Goal: Feedback & Contribution: Leave review/rating

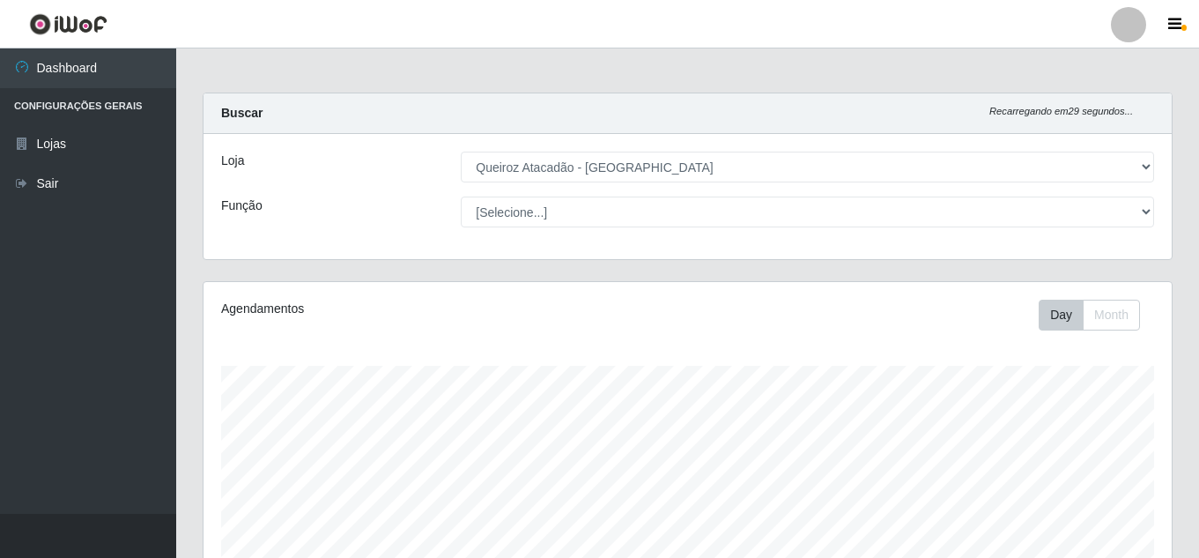
select select "225"
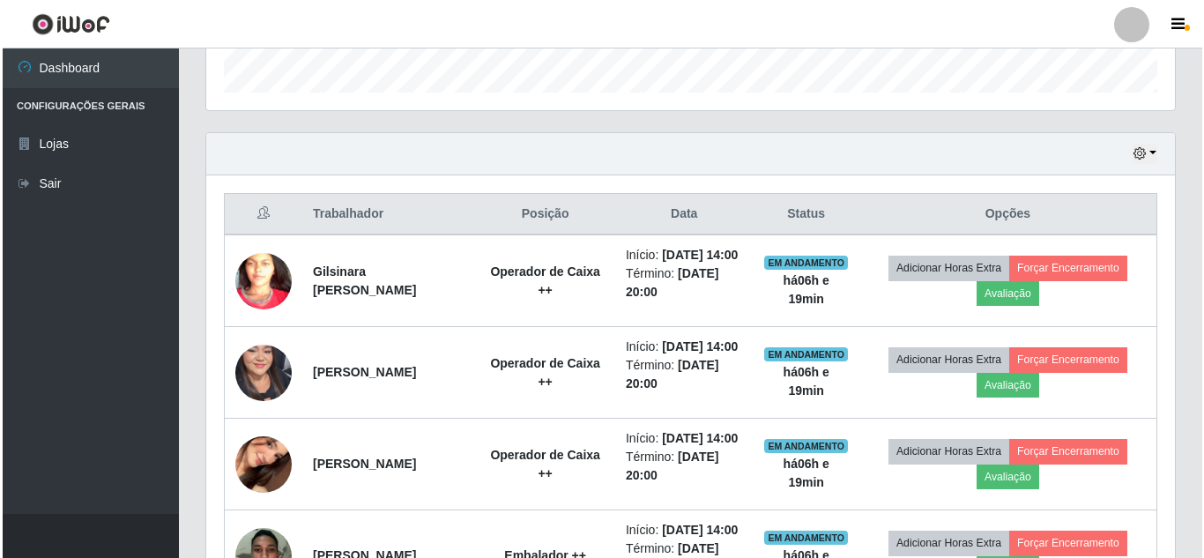
scroll to position [563, 0]
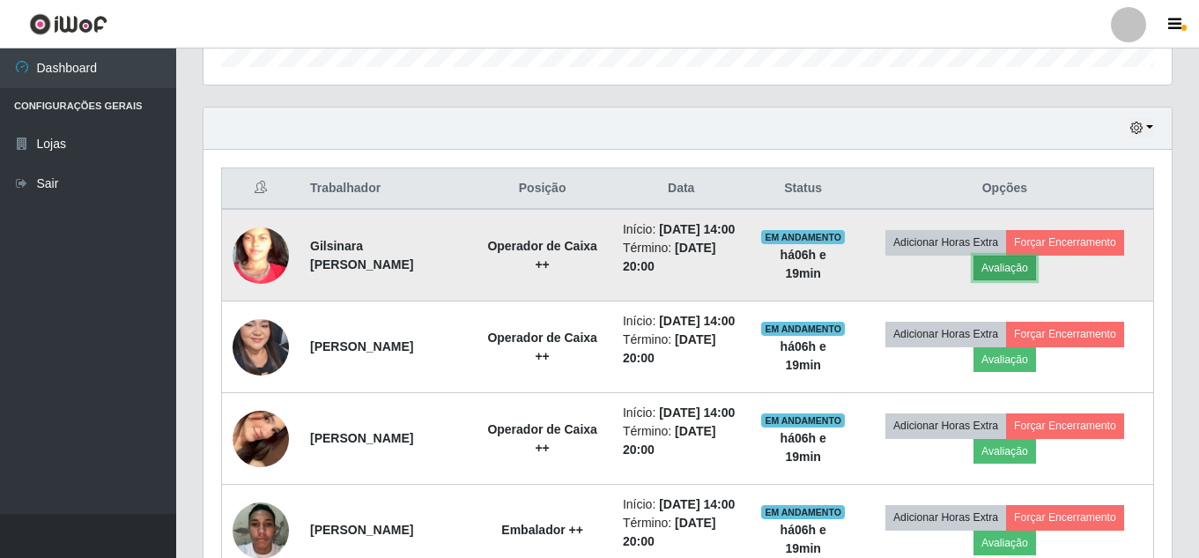
click at [1014, 280] on button "Avaliação" at bounding box center [1005, 268] width 63 height 25
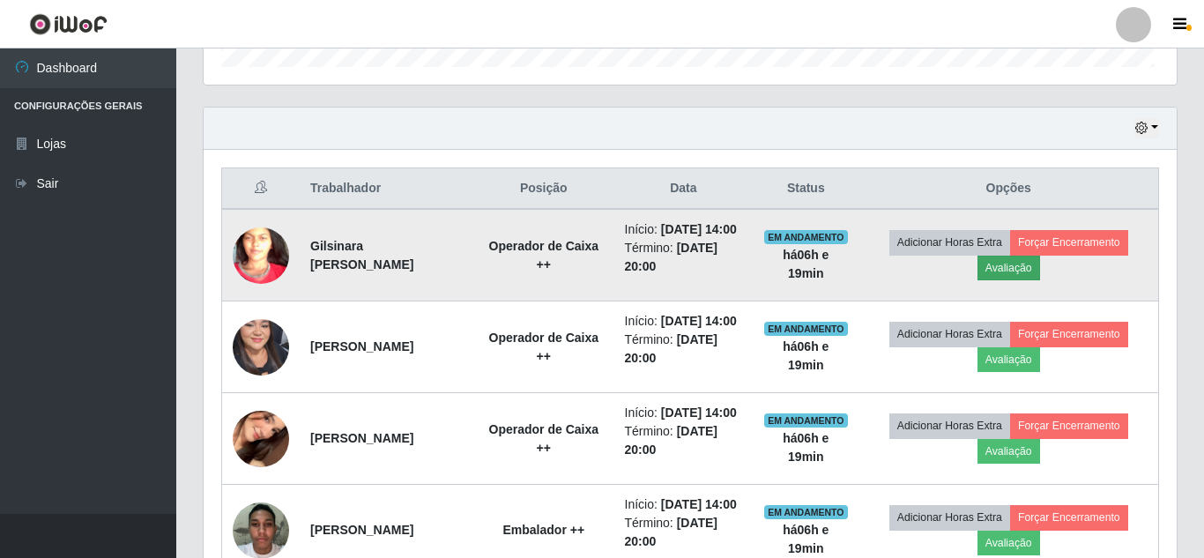
scroll to position [366, 960]
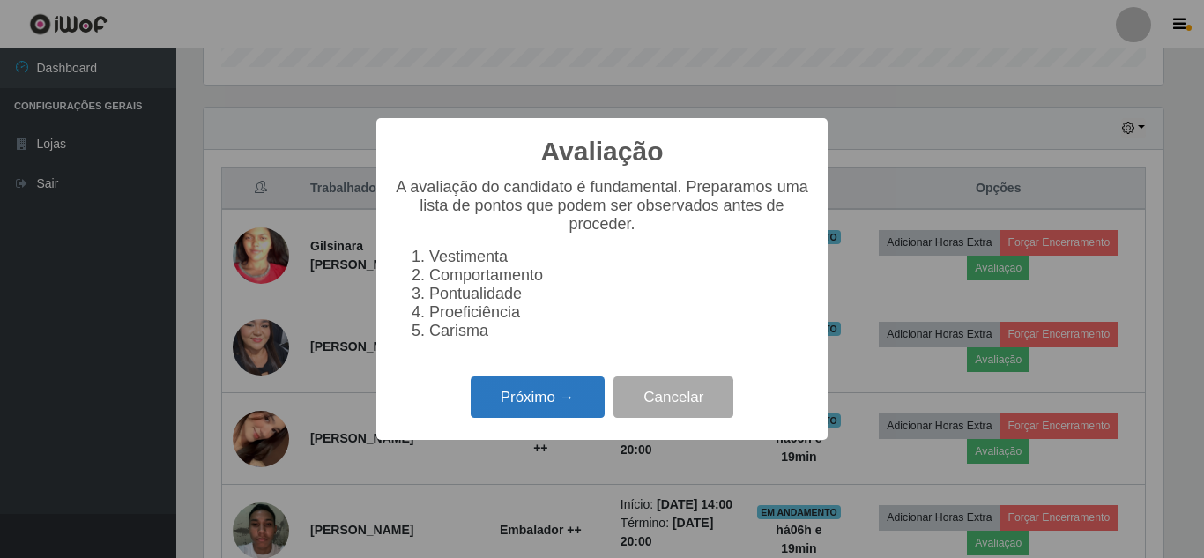
click at [552, 411] on button "Próximo →" at bounding box center [538, 396] width 134 height 41
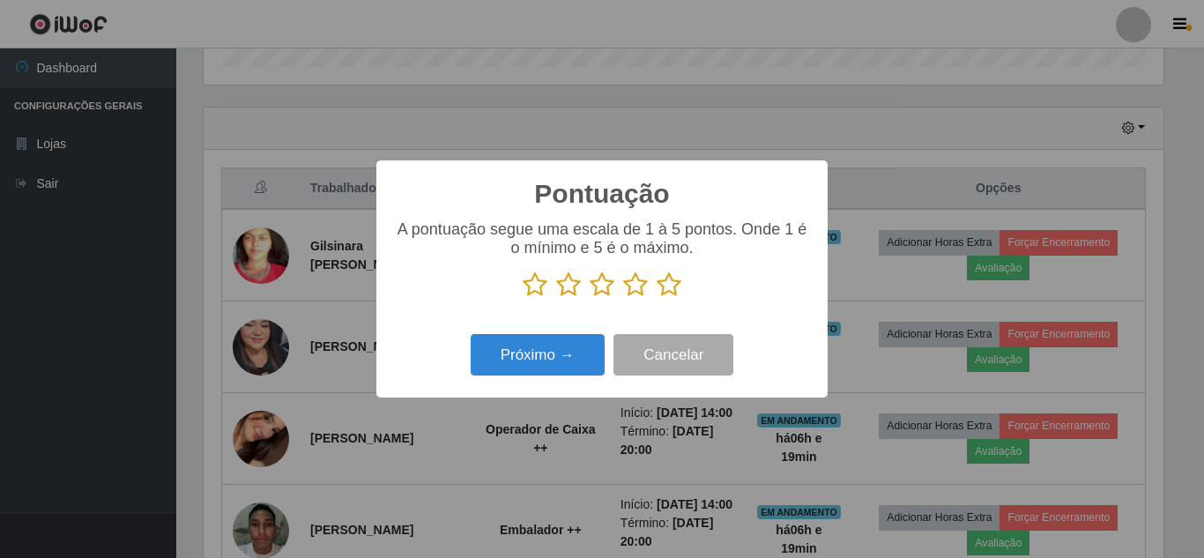
scroll to position [880781, 880187]
click at [671, 292] on icon at bounding box center [668, 284] width 25 height 26
click at [656, 298] on input "radio" at bounding box center [656, 298] width 0 height 0
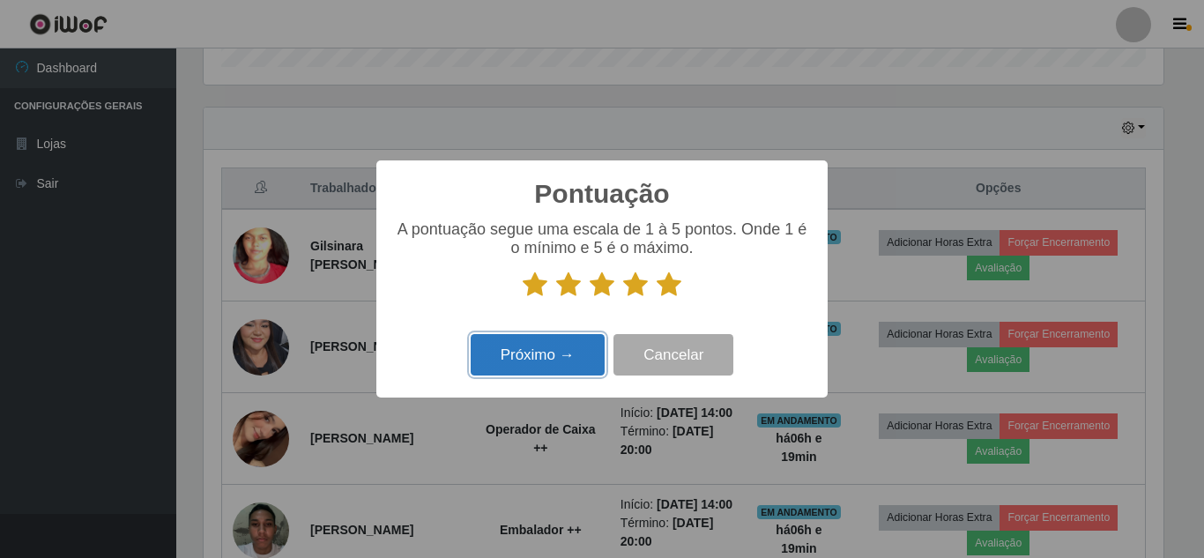
click at [567, 356] on button "Próximo →" at bounding box center [538, 354] width 134 height 41
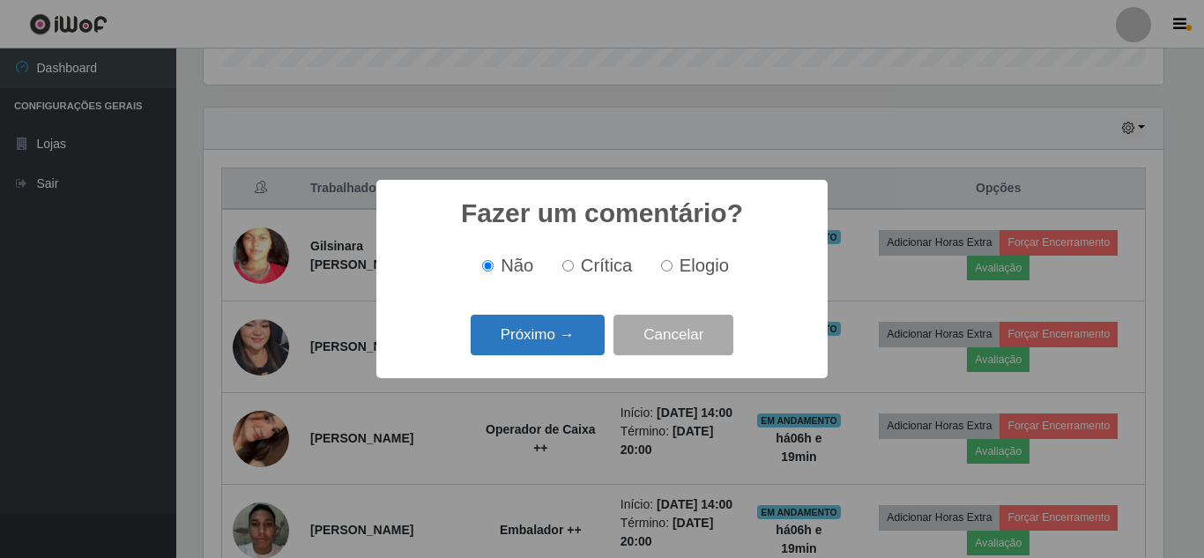
click at [567, 352] on button "Próximo →" at bounding box center [538, 335] width 134 height 41
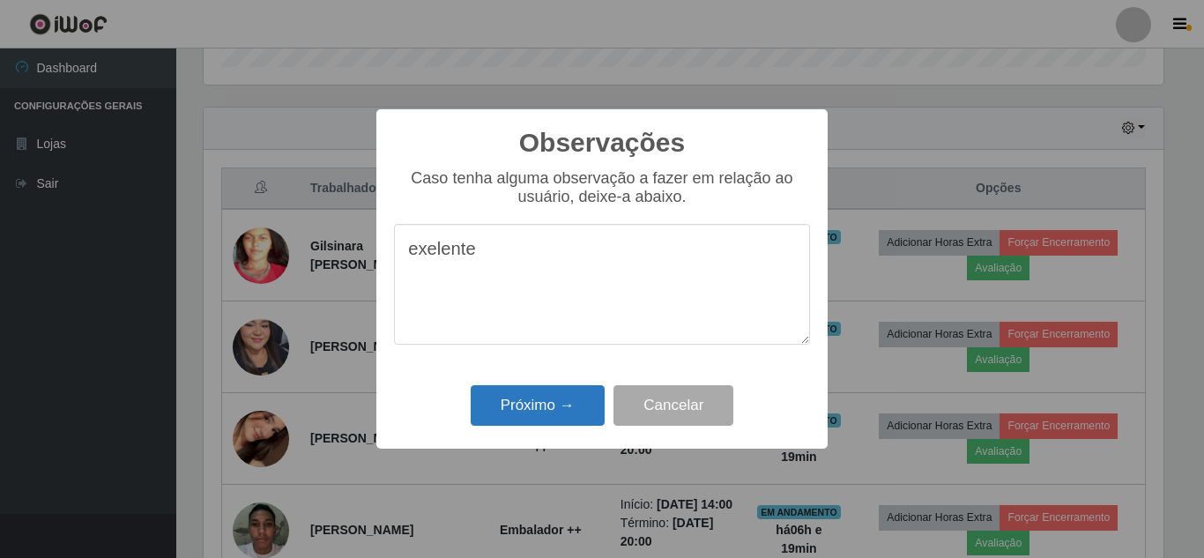
type textarea "exelente"
click at [546, 412] on button "Próximo →" at bounding box center [538, 405] width 134 height 41
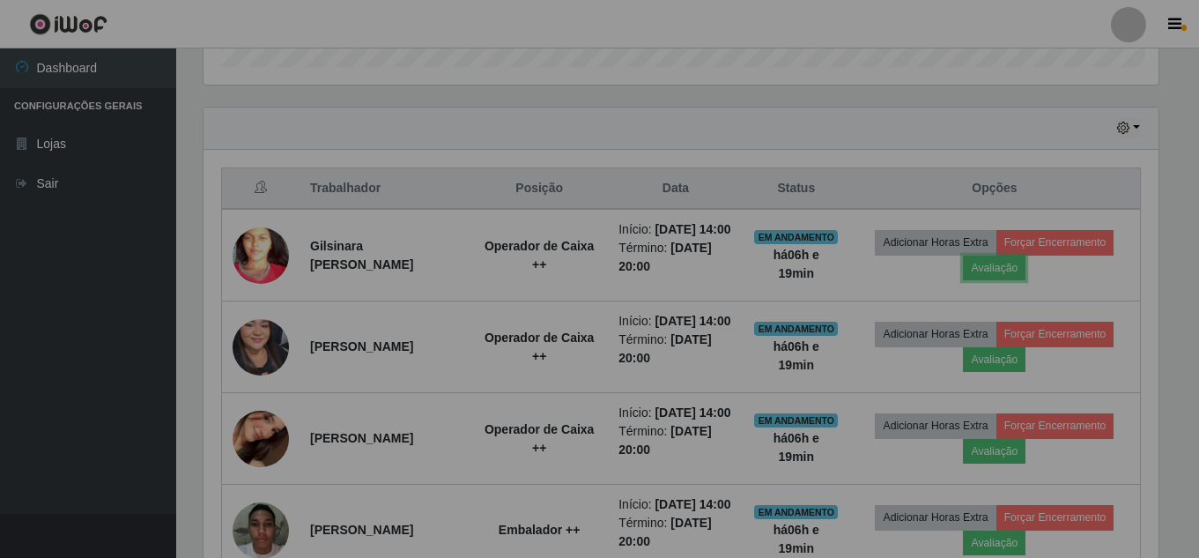
scroll to position [366, 968]
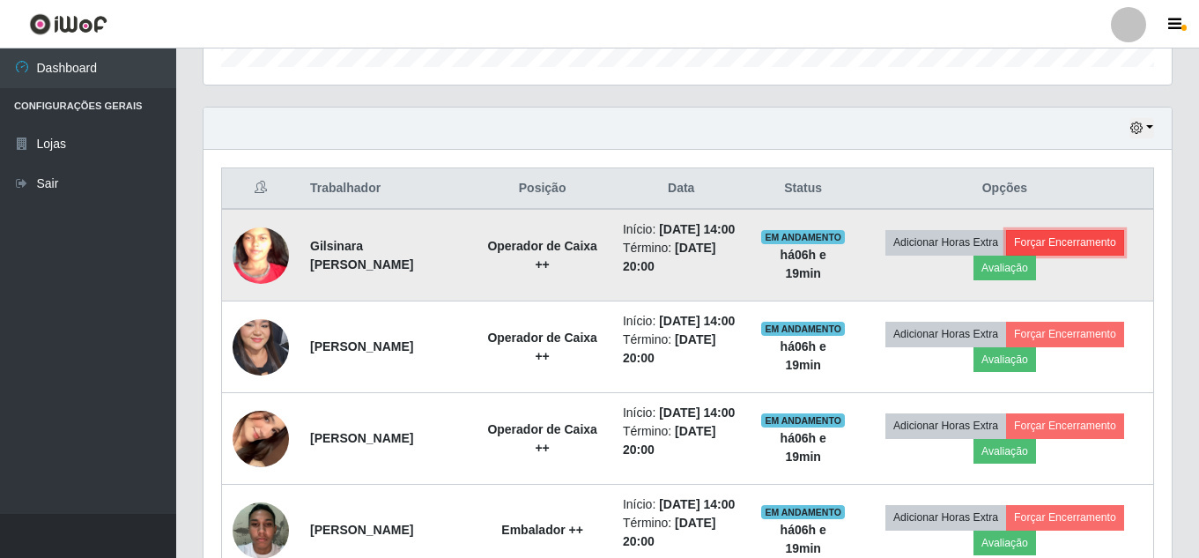
click at [1095, 245] on button "Forçar Encerramento" at bounding box center [1065, 242] width 118 height 25
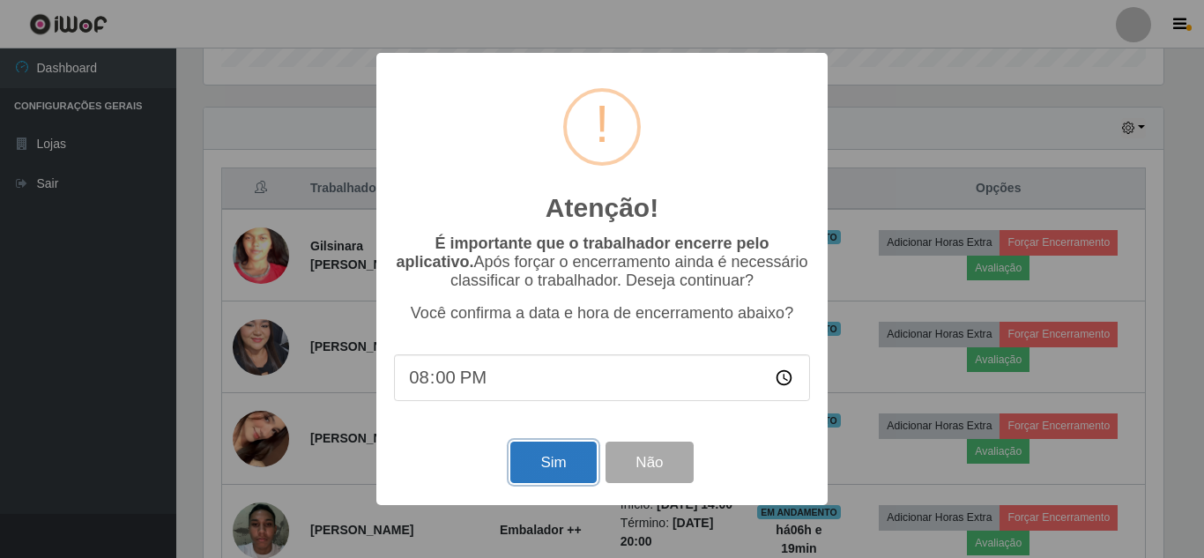
click at [541, 465] on button "Sim" at bounding box center [552, 461] width 85 height 41
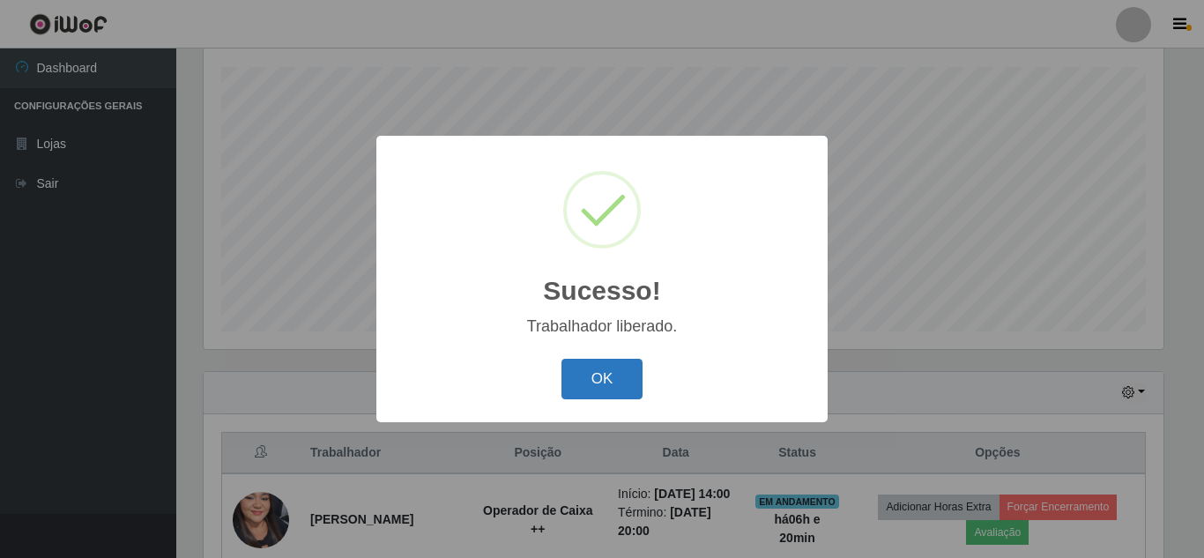
click at [634, 382] on button "OK" at bounding box center [602, 379] width 82 height 41
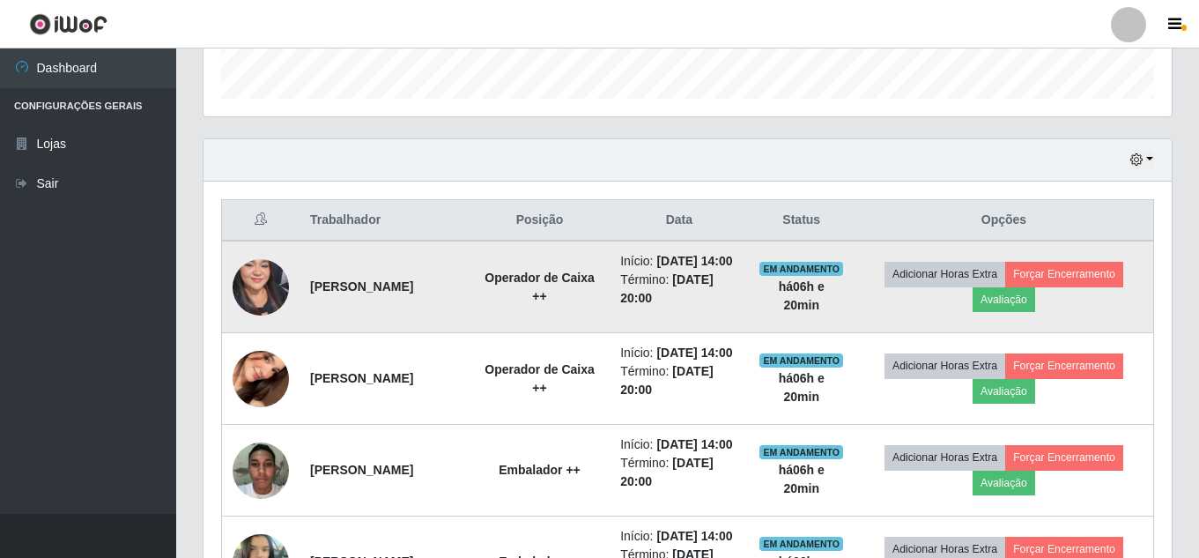
scroll to position [563, 0]
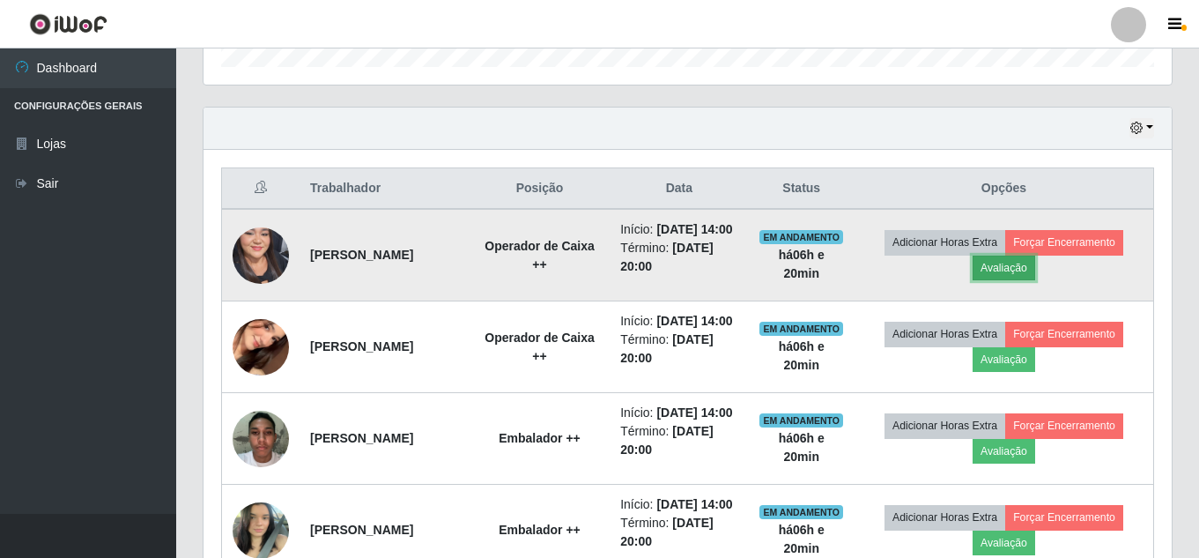
click at [1017, 280] on button "Avaliação" at bounding box center [1004, 268] width 63 height 25
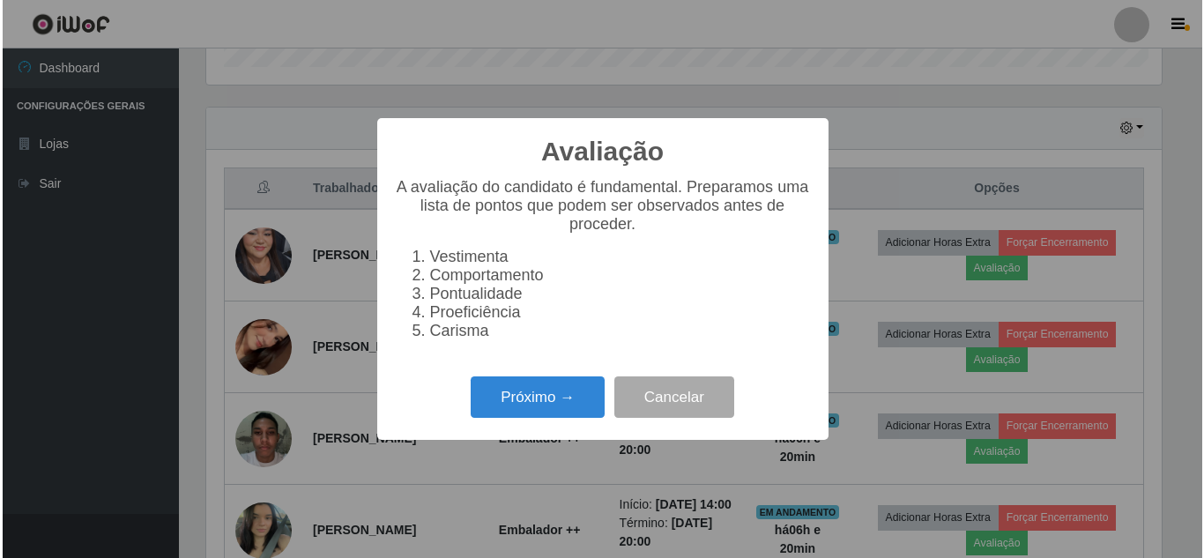
scroll to position [366, 960]
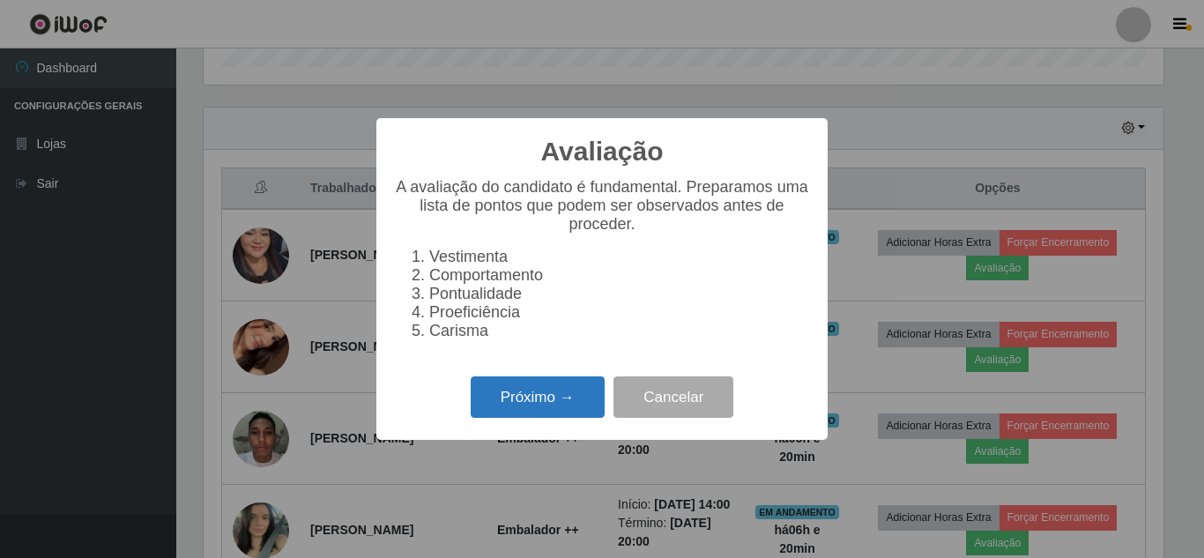
click at [515, 416] on button "Próximo →" at bounding box center [538, 396] width 134 height 41
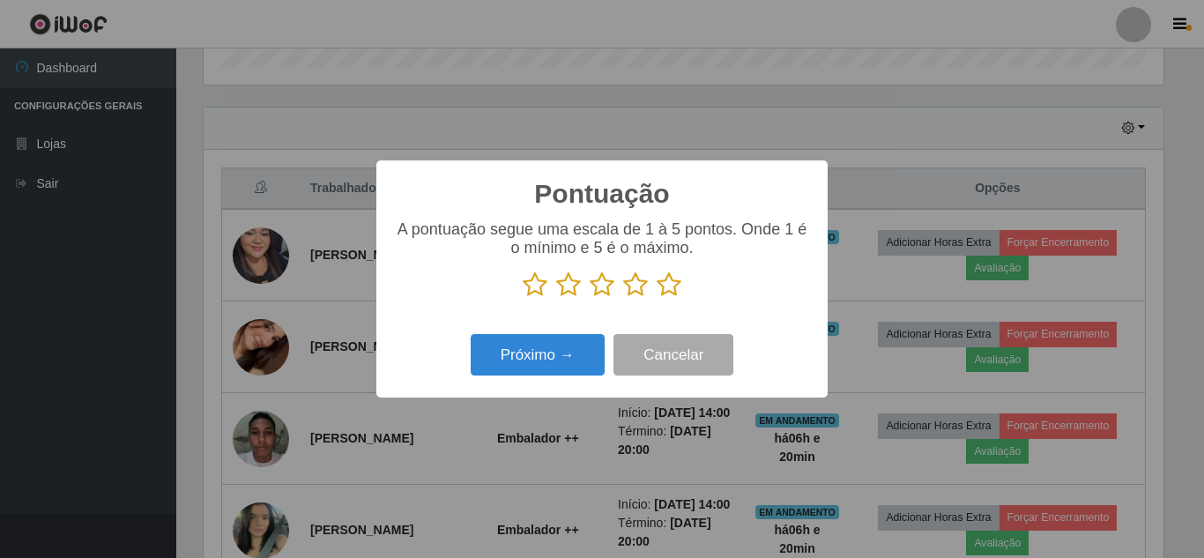
scroll to position [880781, 880187]
drag, startPoint x: 671, startPoint y: 289, endPoint x: 614, endPoint y: 323, distance: 66.8
click at [668, 289] on icon at bounding box center [668, 284] width 25 height 26
click at [656, 298] on input "radio" at bounding box center [656, 298] width 0 height 0
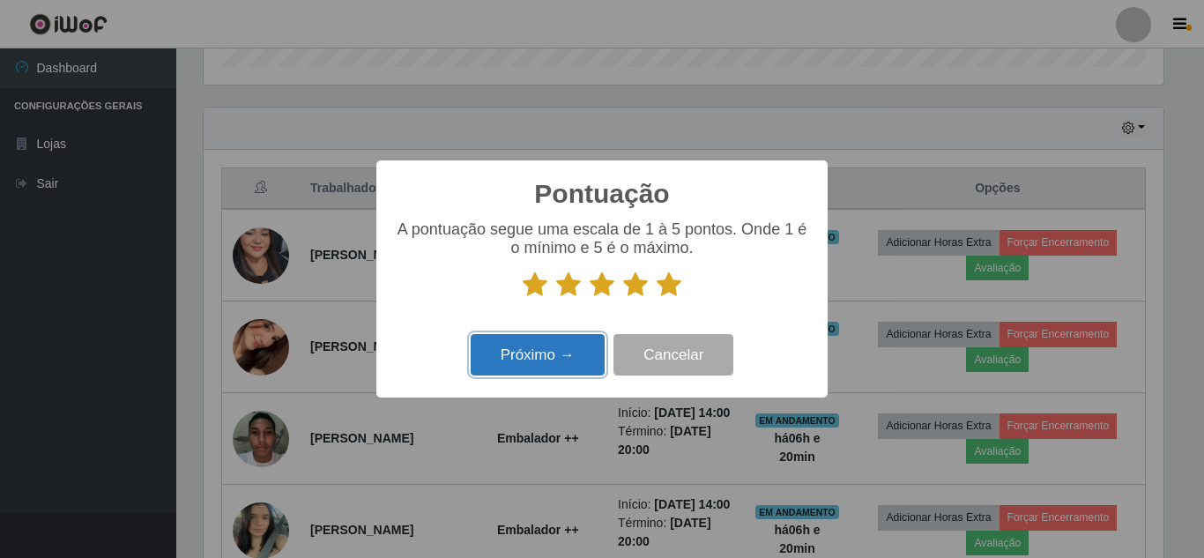
click at [528, 352] on button "Próximo →" at bounding box center [538, 354] width 134 height 41
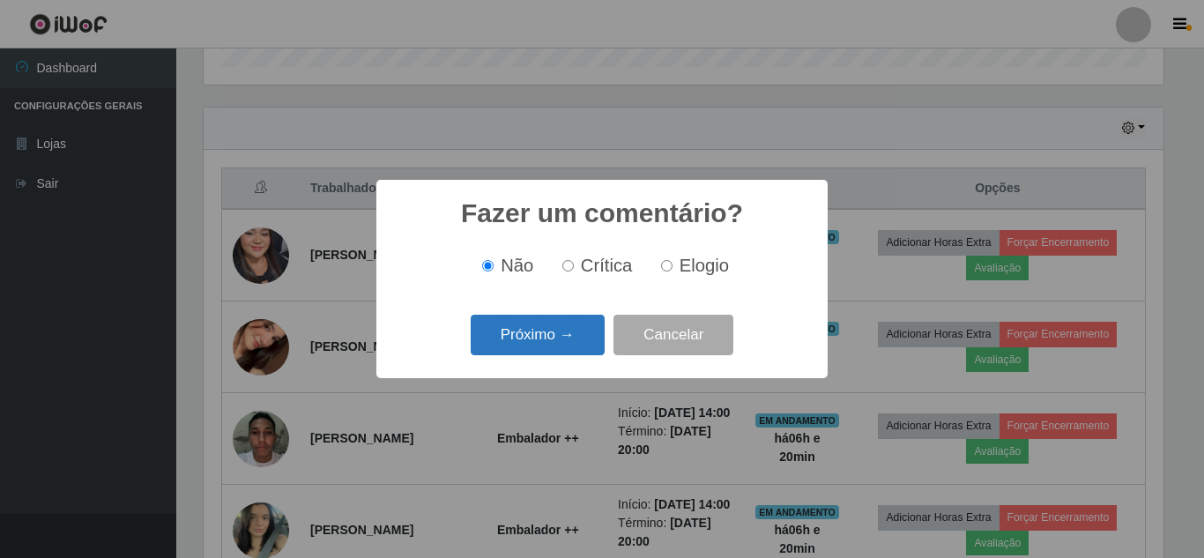
click at [554, 334] on button "Próximo →" at bounding box center [538, 335] width 134 height 41
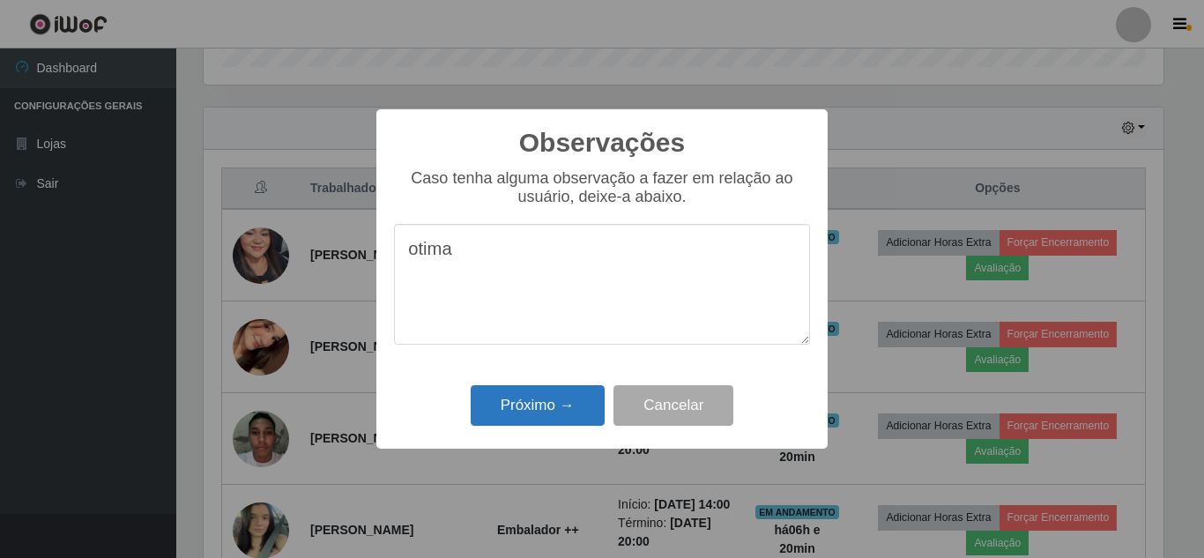
type textarea "otima"
click at [541, 417] on button "Próximo →" at bounding box center [538, 405] width 134 height 41
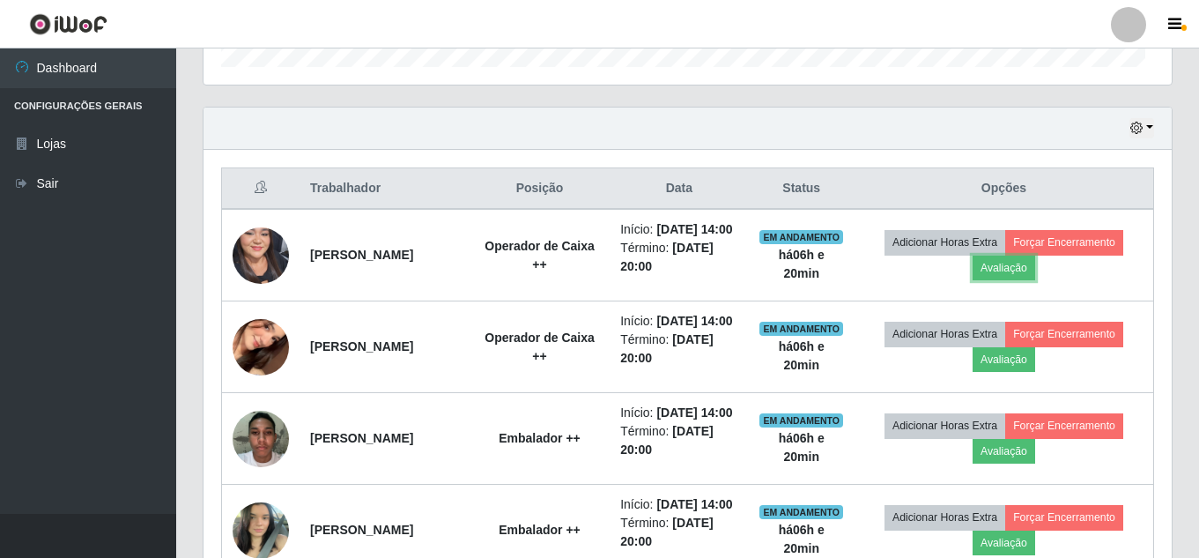
scroll to position [366, 968]
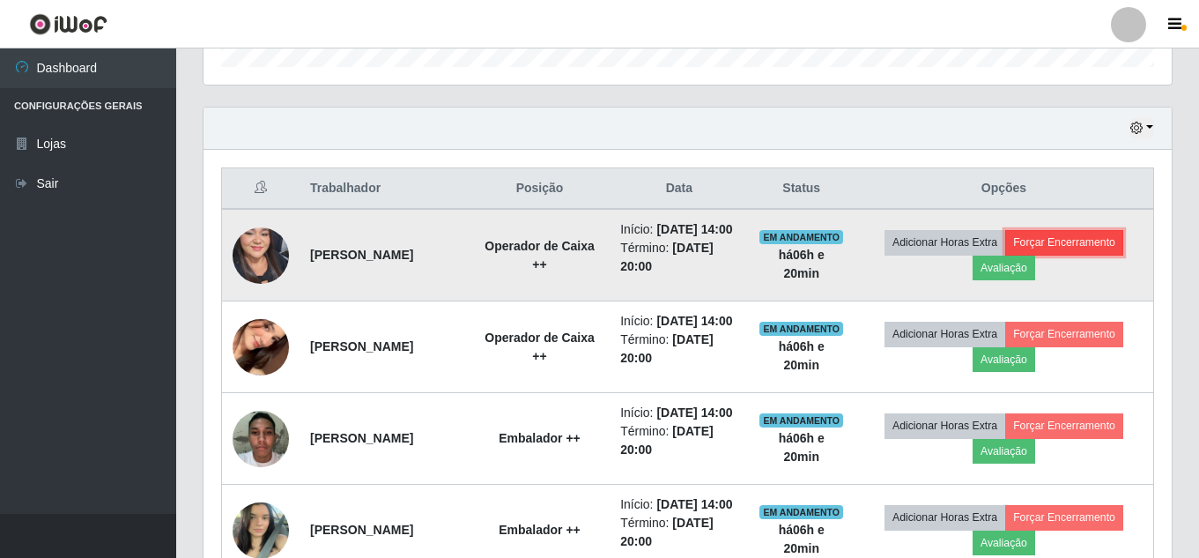
click at [1087, 252] on button "Forçar Encerramento" at bounding box center [1064, 242] width 118 height 25
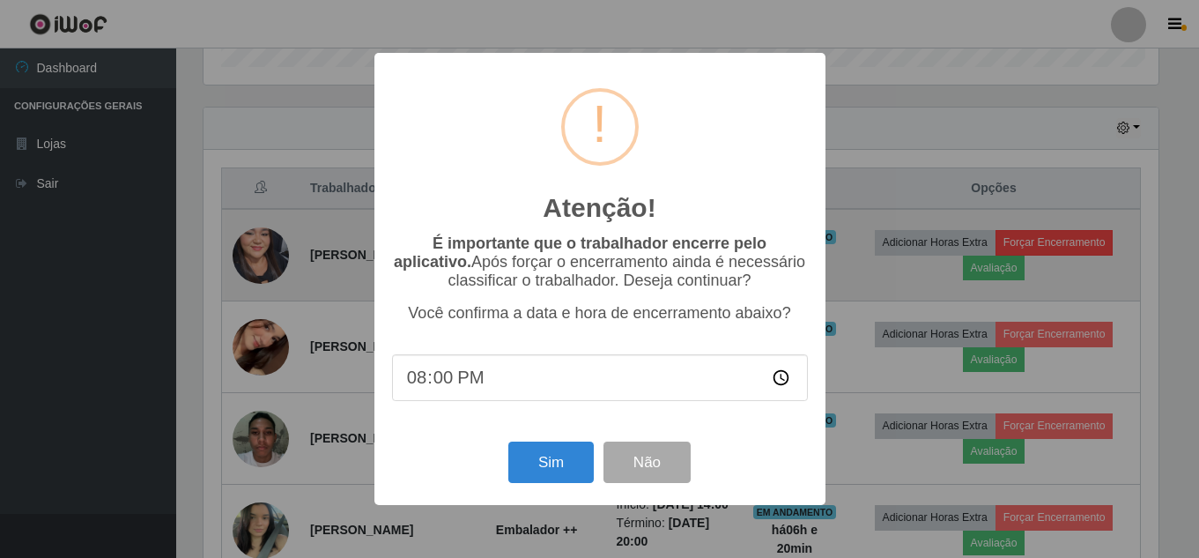
scroll to position [366, 960]
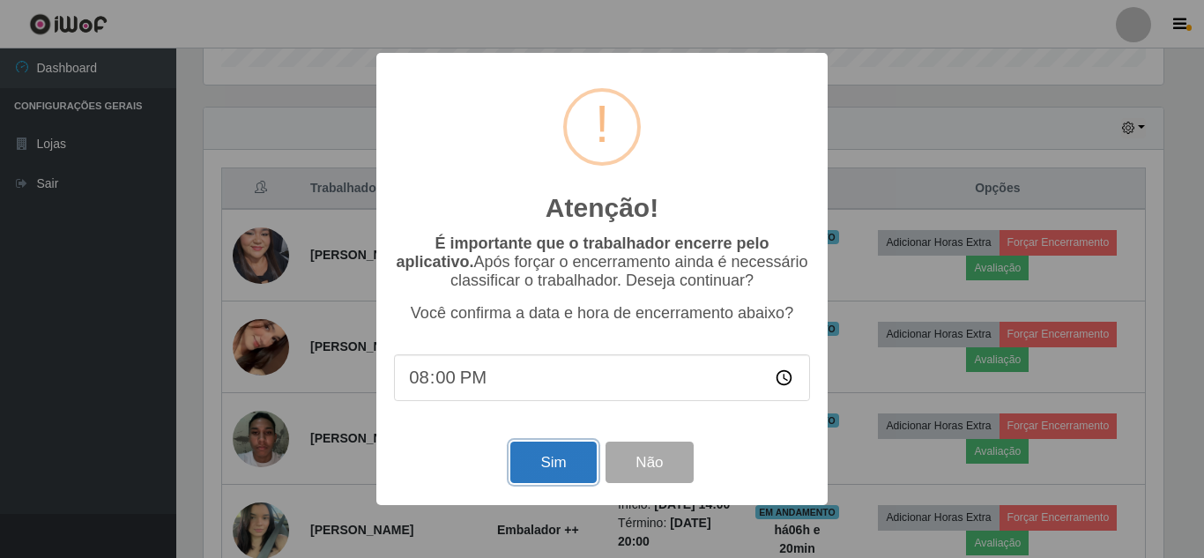
click at [548, 472] on button "Sim" at bounding box center [552, 461] width 85 height 41
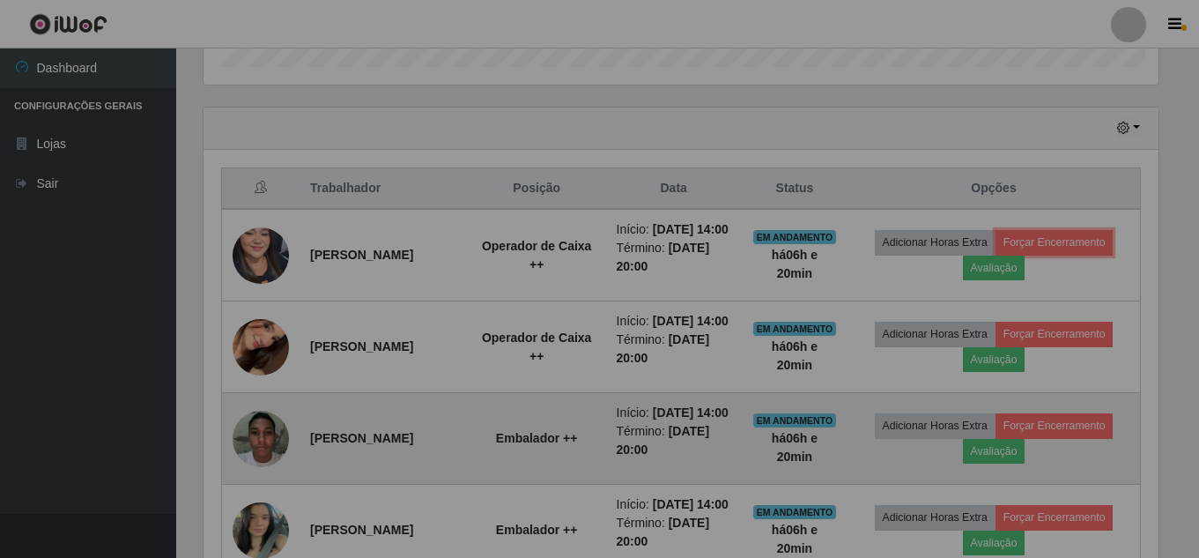
scroll to position [0, 0]
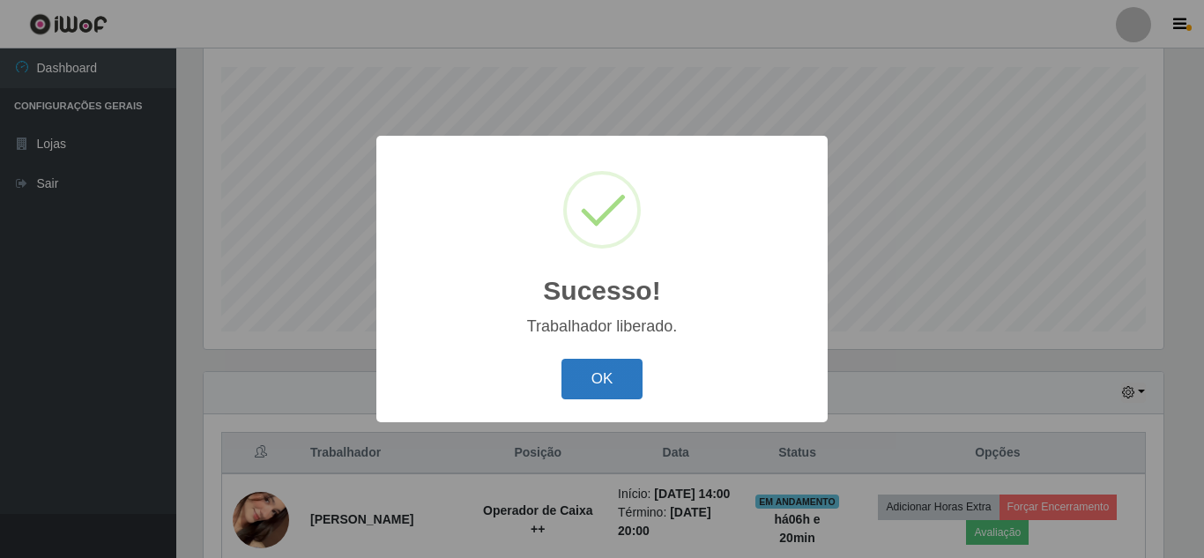
click at [617, 382] on button "OK" at bounding box center [602, 379] width 82 height 41
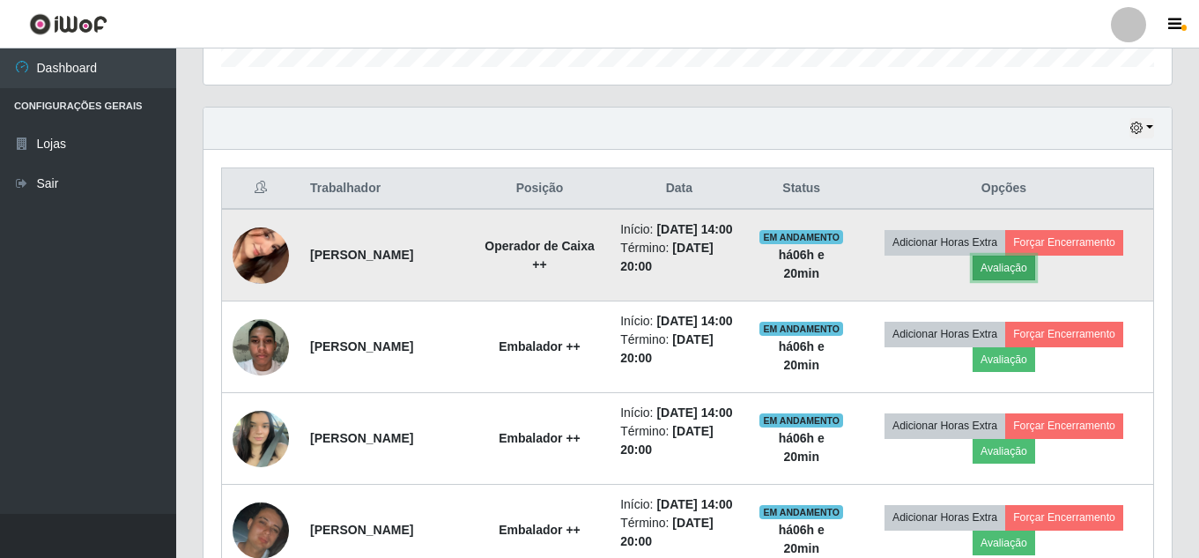
click at [1015, 280] on button "Avaliação" at bounding box center [1004, 268] width 63 height 25
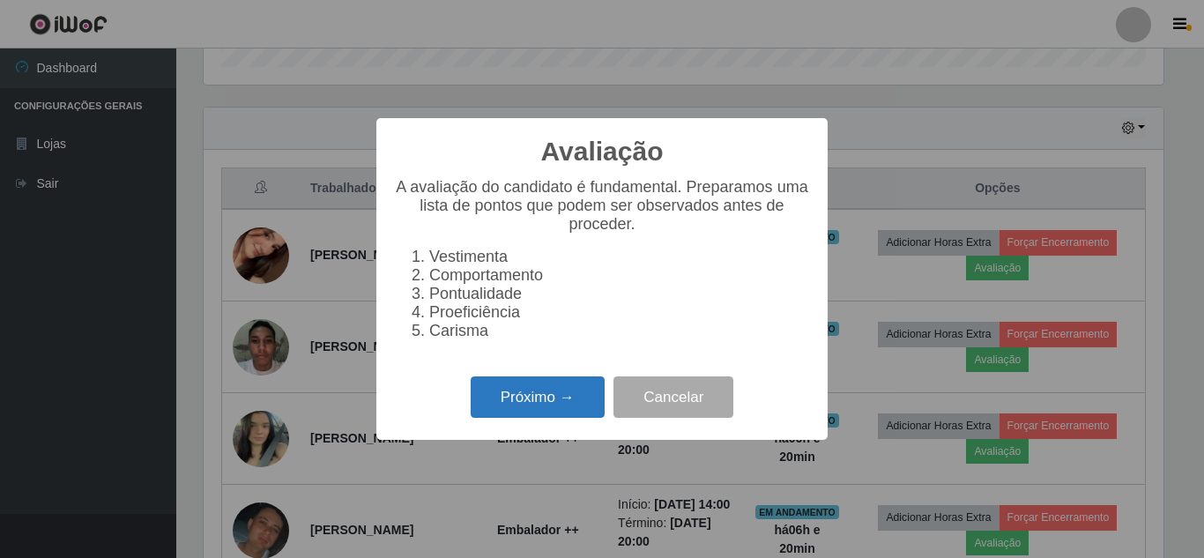
click at [560, 403] on button "Próximo →" at bounding box center [538, 396] width 134 height 41
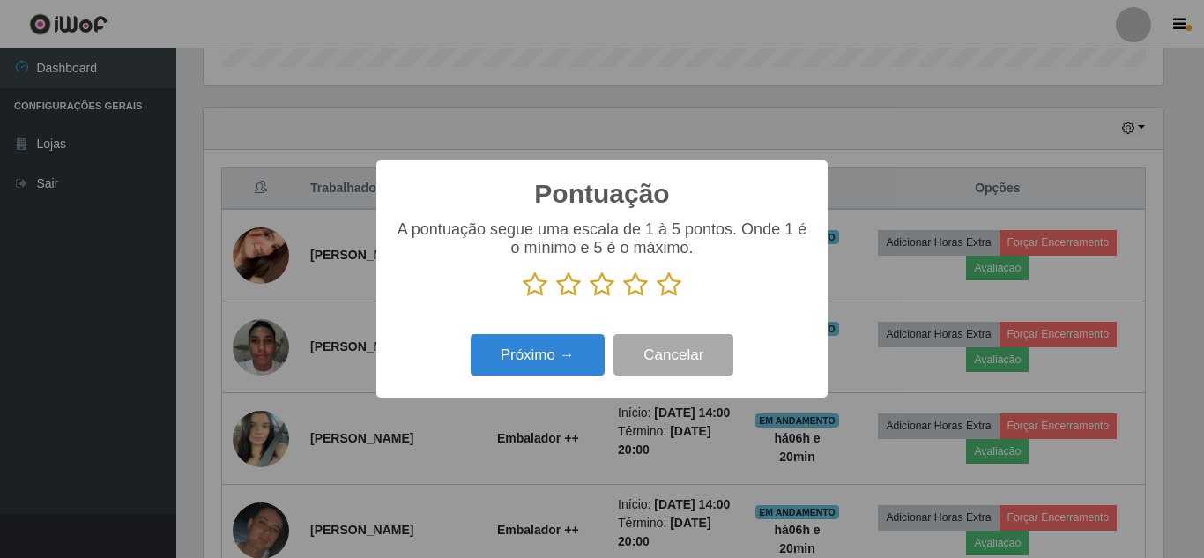
click at [675, 290] on icon at bounding box center [668, 284] width 25 height 26
click at [656, 298] on input "radio" at bounding box center [656, 298] width 0 height 0
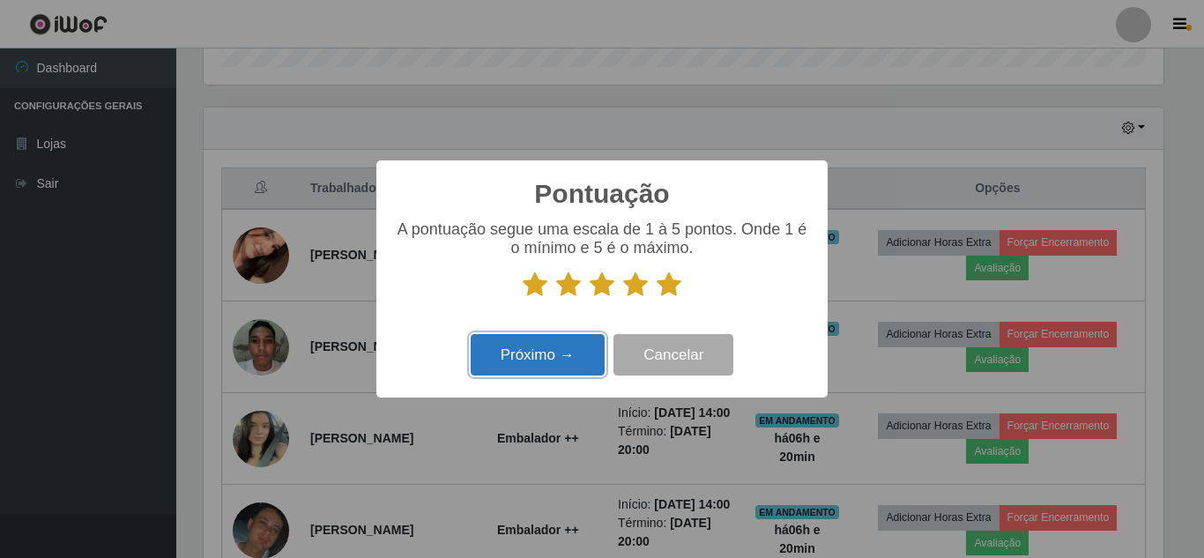
click at [525, 360] on button "Próximo →" at bounding box center [538, 354] width 134 height 41
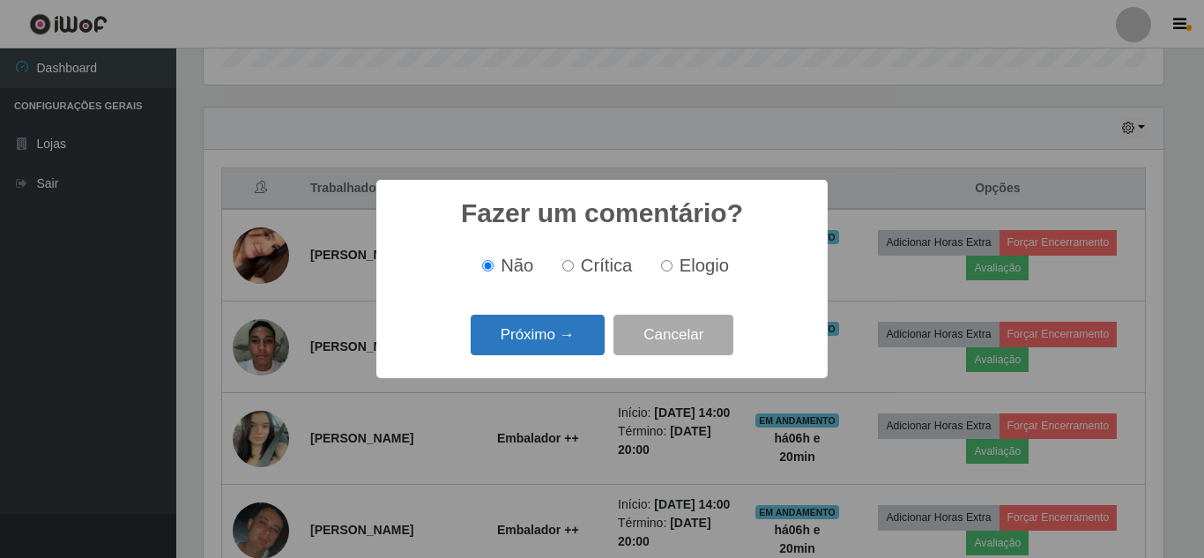
click at [552, 331] on button "Próximo →" at bounding box center [538, 335] width 134 height 41
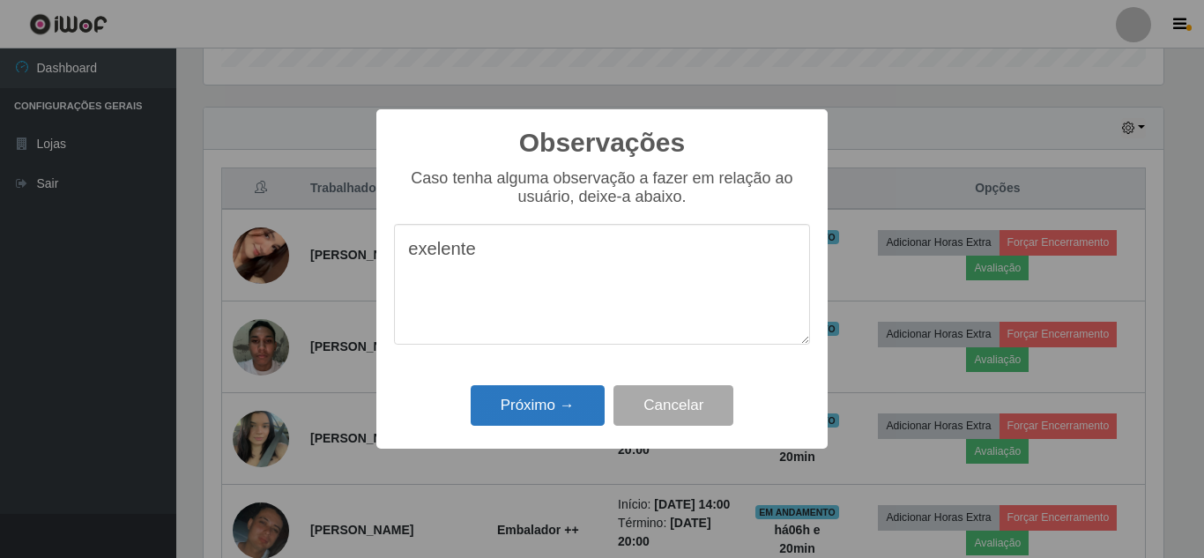
type textarea "exelente"
click at [567, 395] on button "Próximo →" at bounding box center [538, 405] width 134 height 41
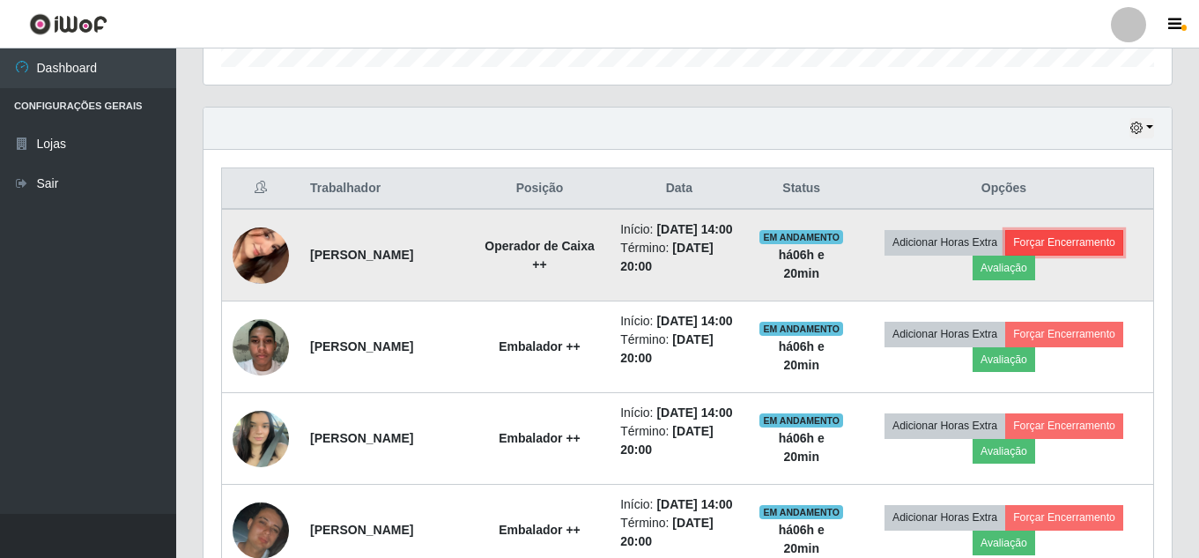
click at [1089, 249] on button "Forçar Encerramento" at bounding box center [1064, 242] width 118 height 25
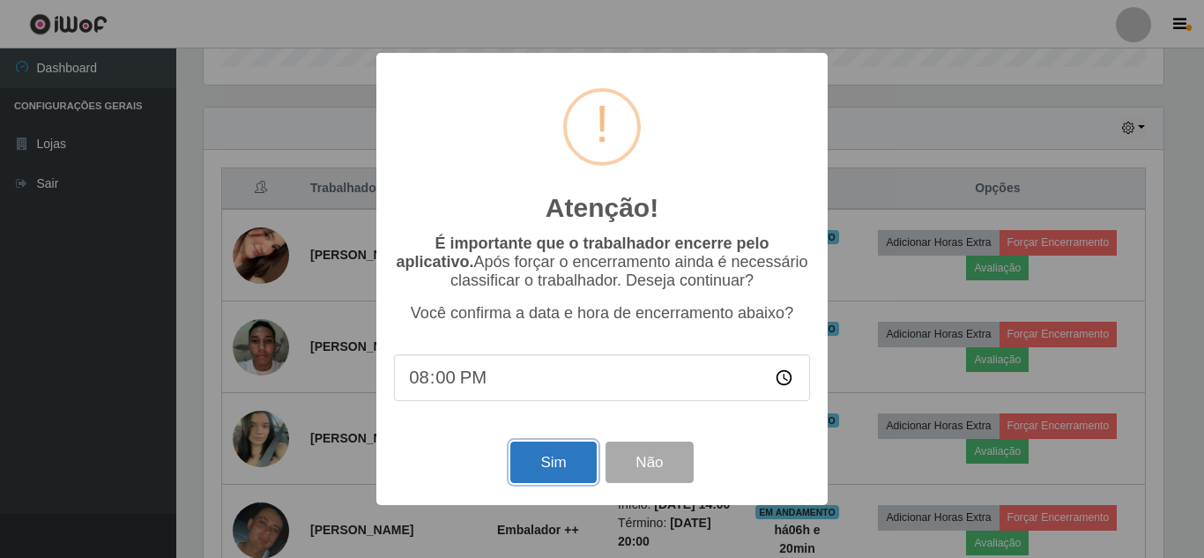
click at [552, 454] on button "Sim" at bounding box center [552, 461] width 85 height 41
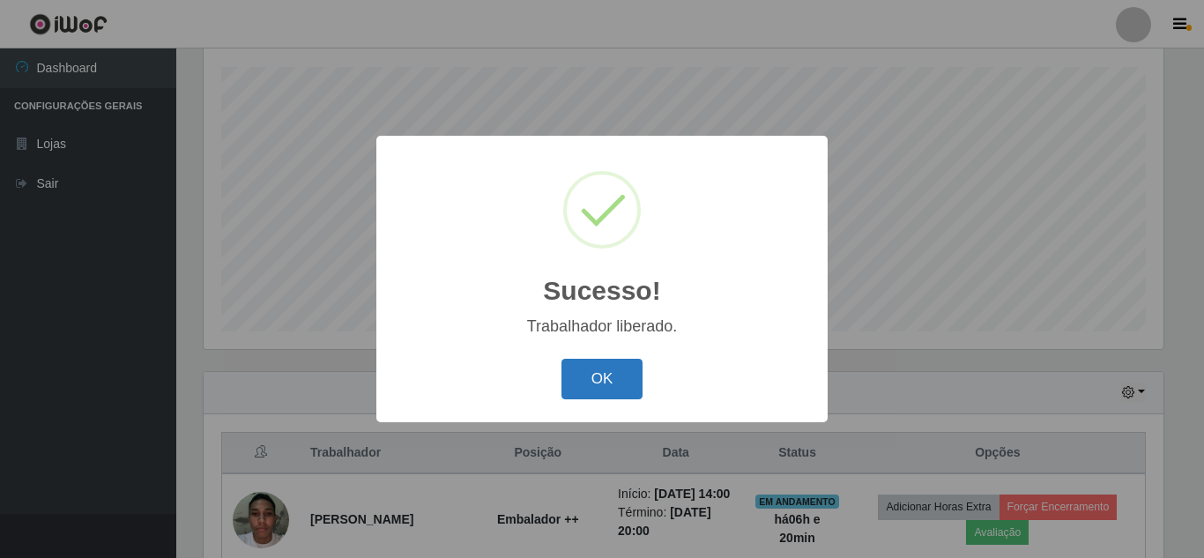
click at [591, 393] on button "OK" at bounding box center [602, 379] width 82 height 41
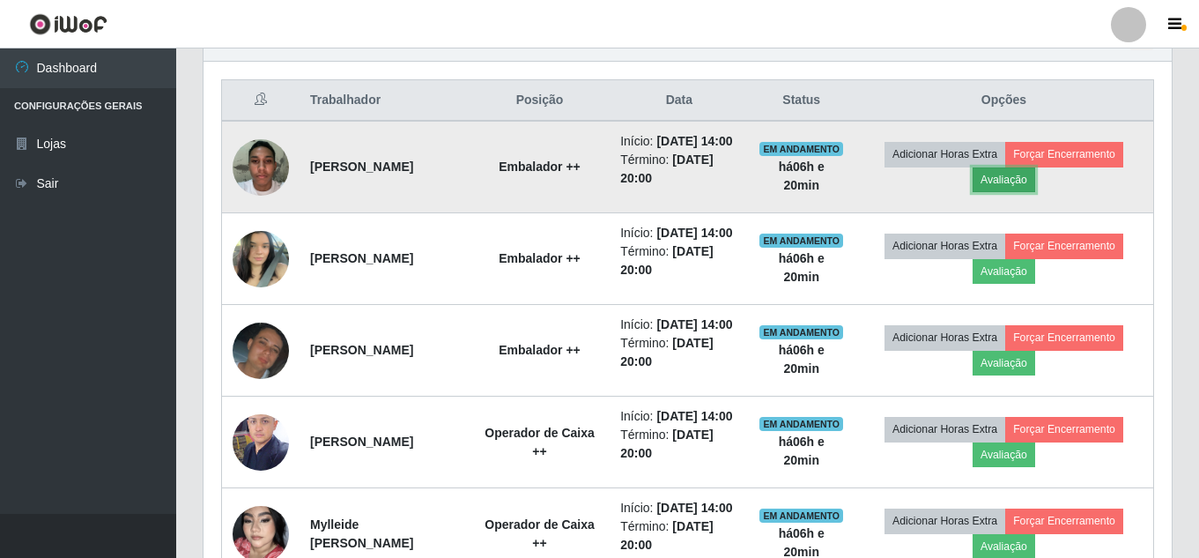
click at [1035, 189] on button "Avaliação" at bounding box center [1004, 179] width 63 height 25
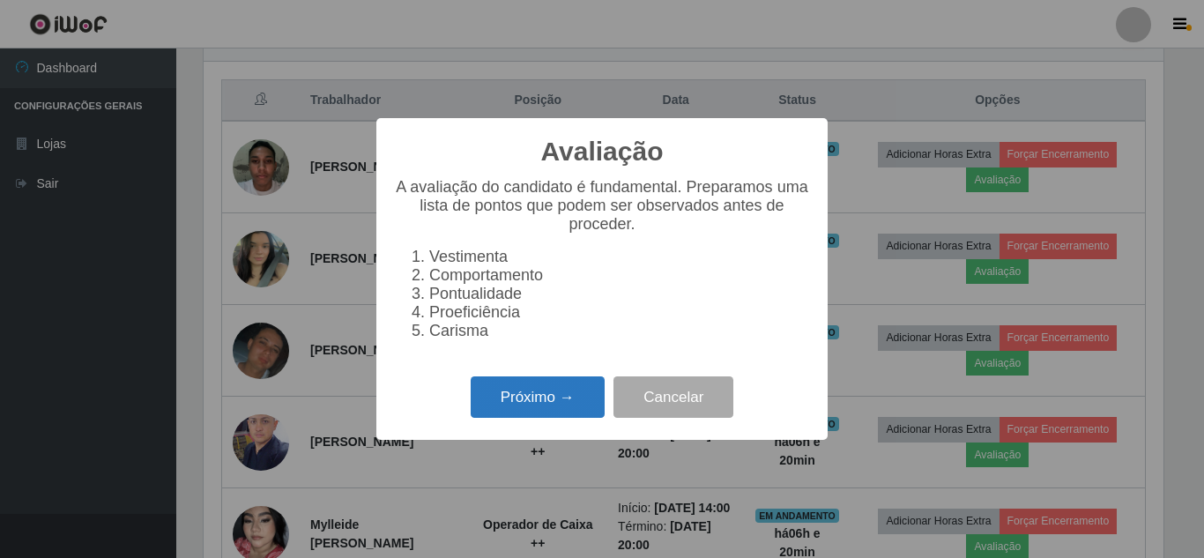
click at [537, 418] on button "Próximo →" at bounding box center [538, 396] width 134 height 41
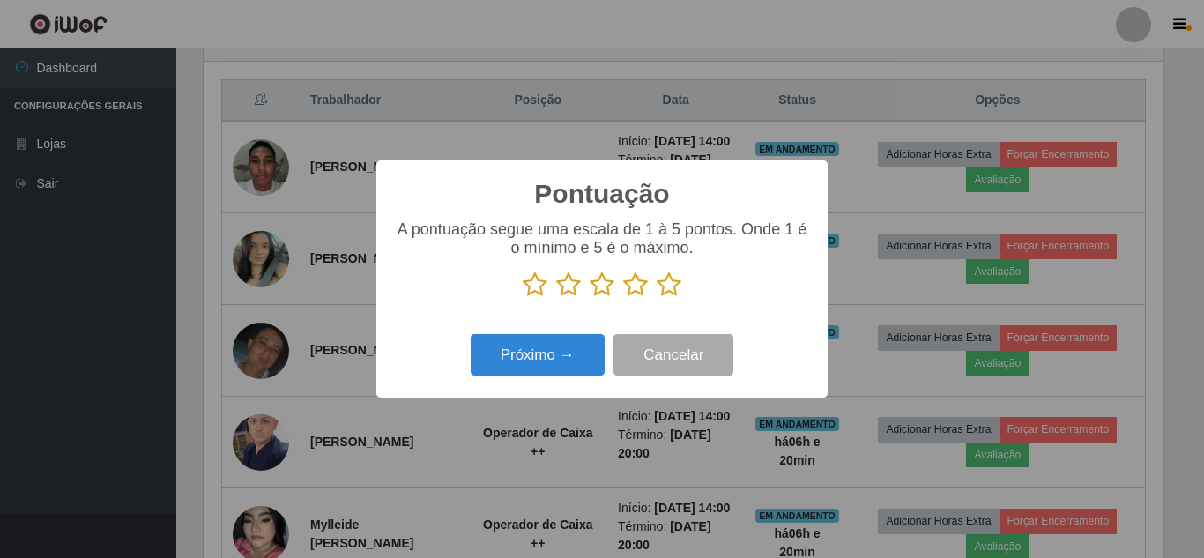
click at [671, 287] on icon at bounding box center [668, 284] width 25 height 26
click at [656, 298] on input "radio" at bounding box center [656, 298] width 0 height 0
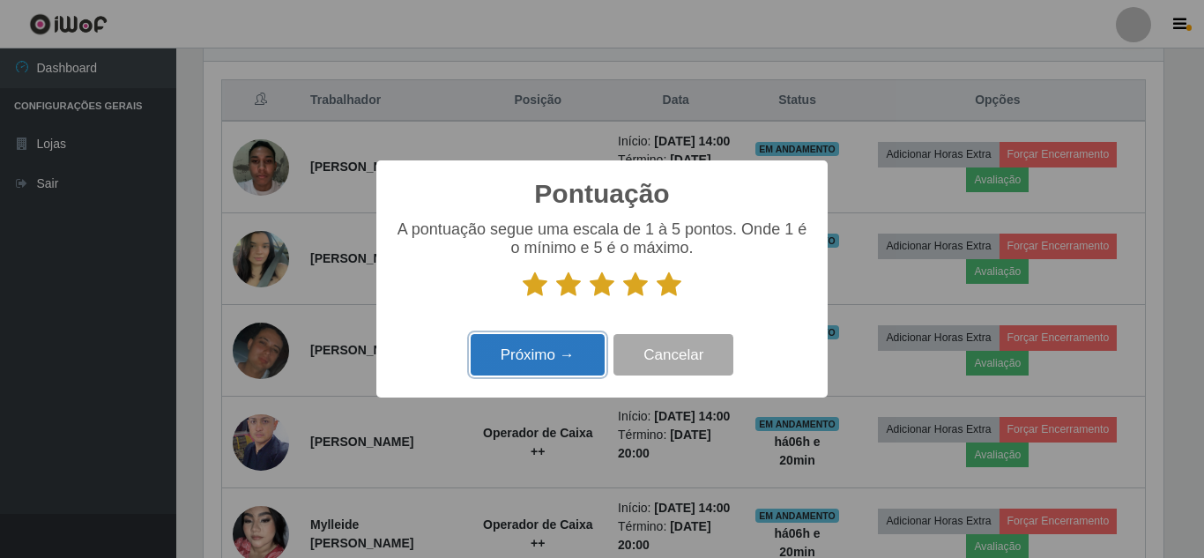
click at [530, 368] on button "Próximo →" at bounding box center [538, 354] width 134 height 41
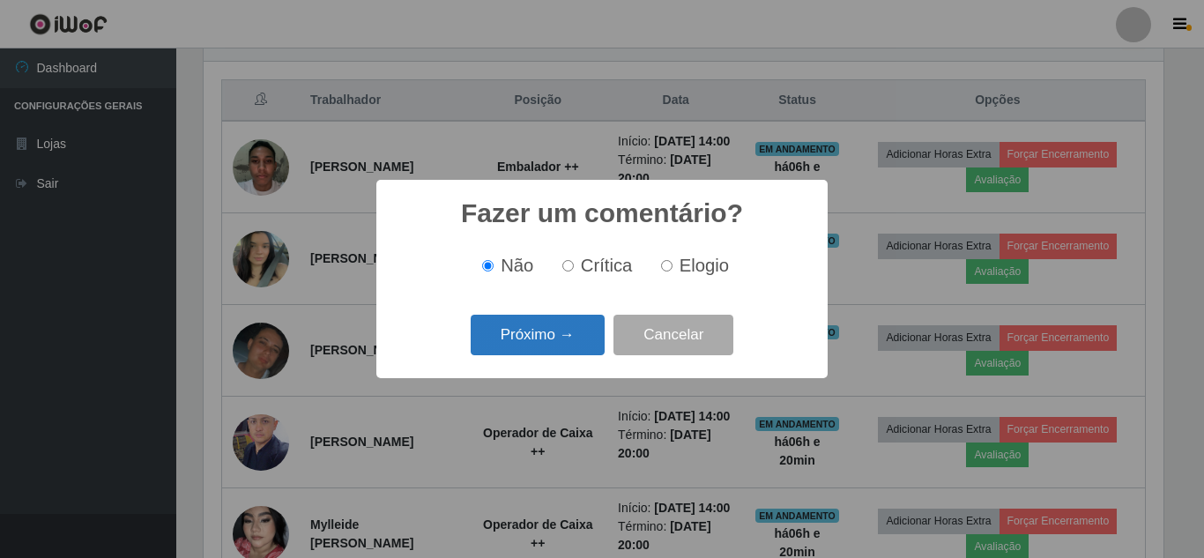
click at [543, 352] on button "Próximo →" at bounding box center [538, 335] width 134 height 41
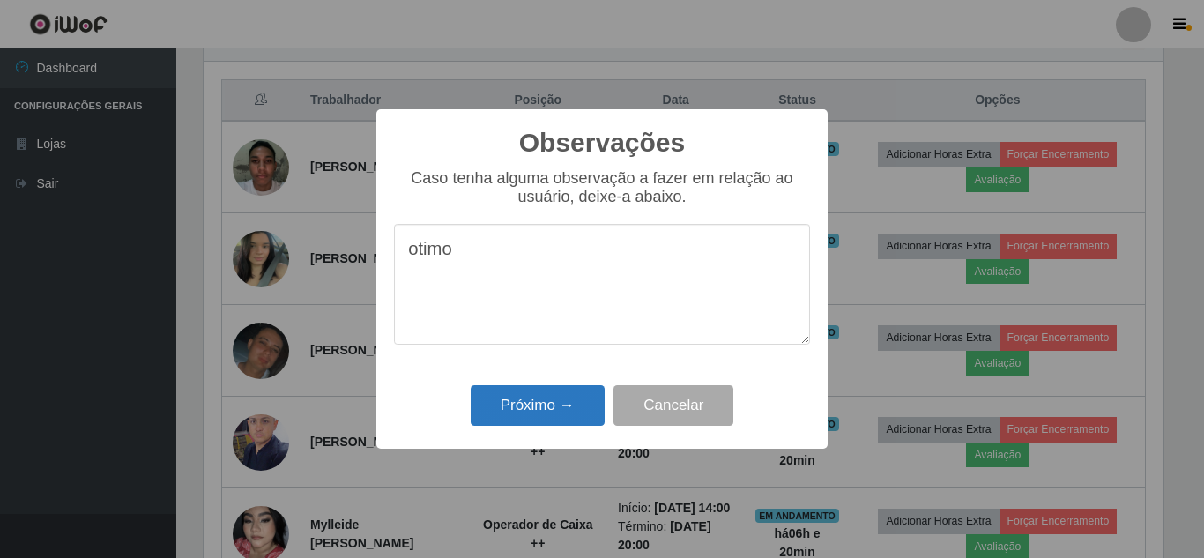
type textarea "otimo"
click at [548, 413] on button "Próximo →" at bounding box center [538, 405] width 134 height 41
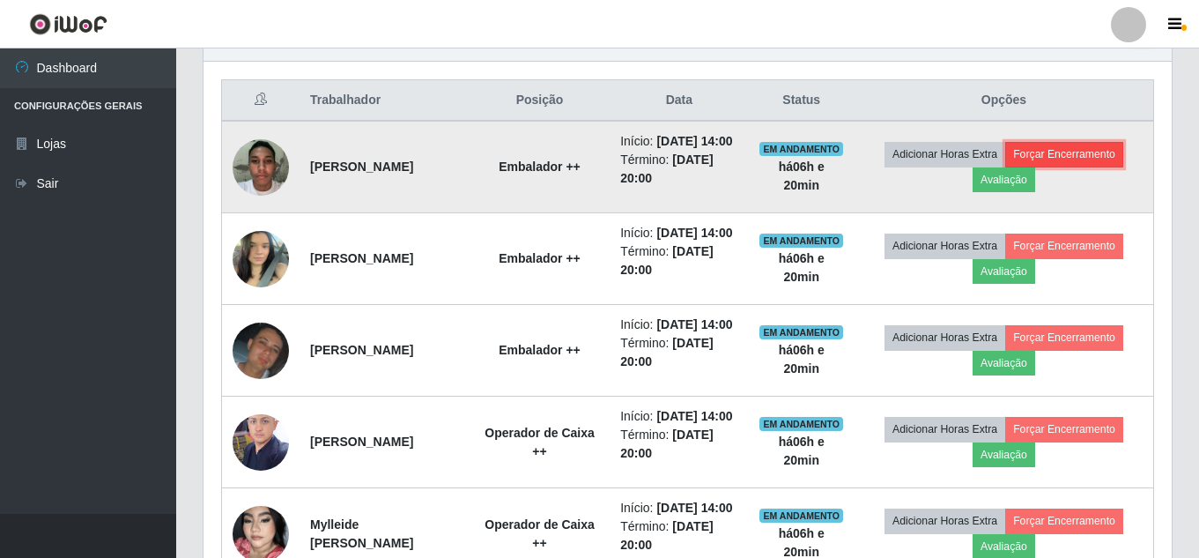
click at [1094, 167] on button "Forçar Encerramento" at bounding box center [1064, 154] width 118 height 25
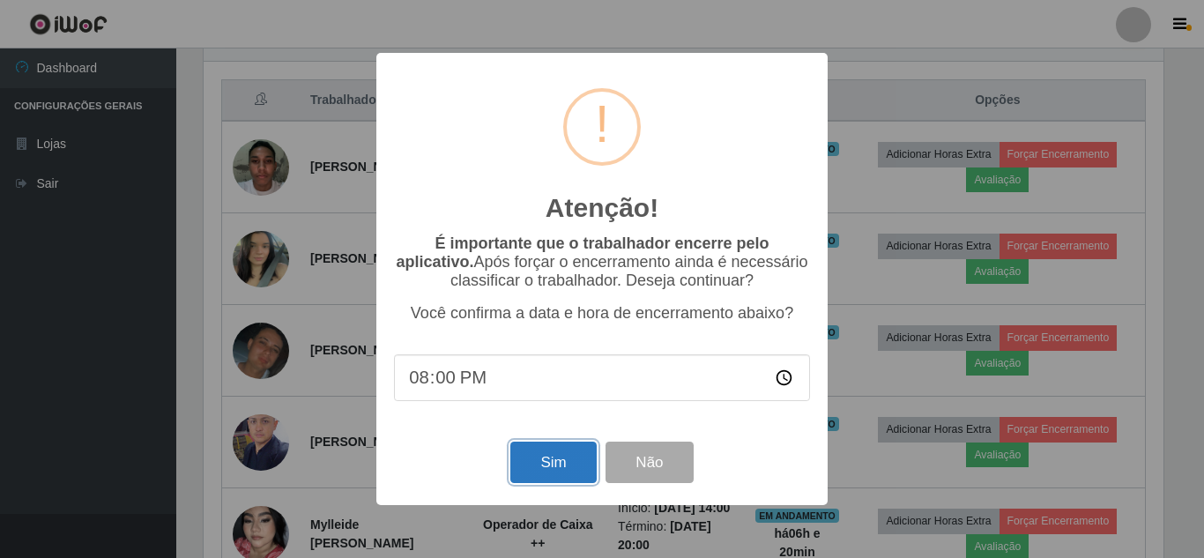
click at [552, 463] on button "Sim" at bounding box center [552, 461] width 85 height 41
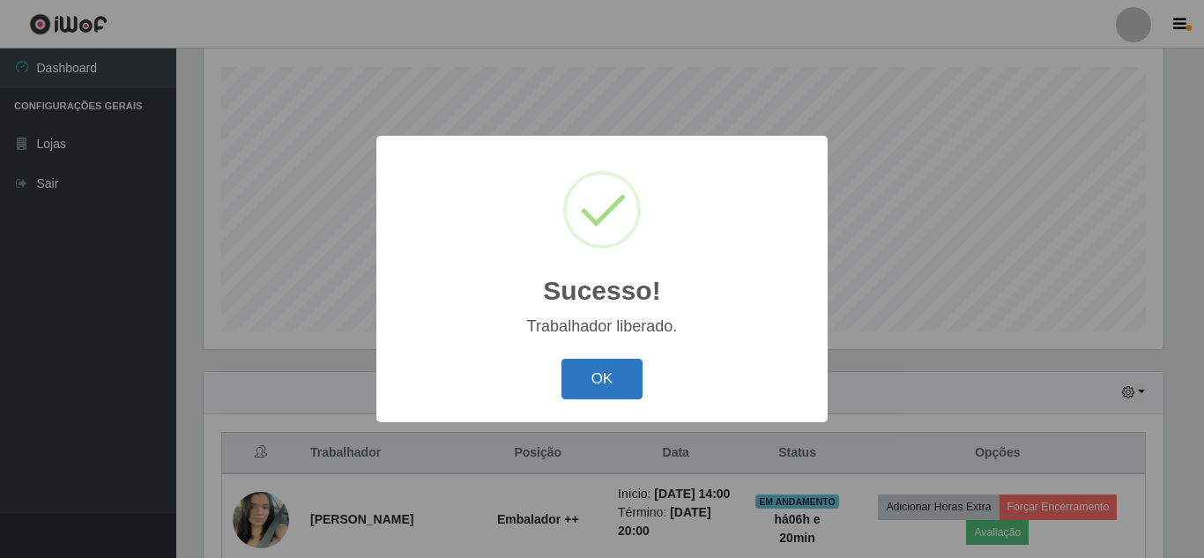
click at [612, 388] on button "OK" at bounding box center [602, 379] width 82 height 41
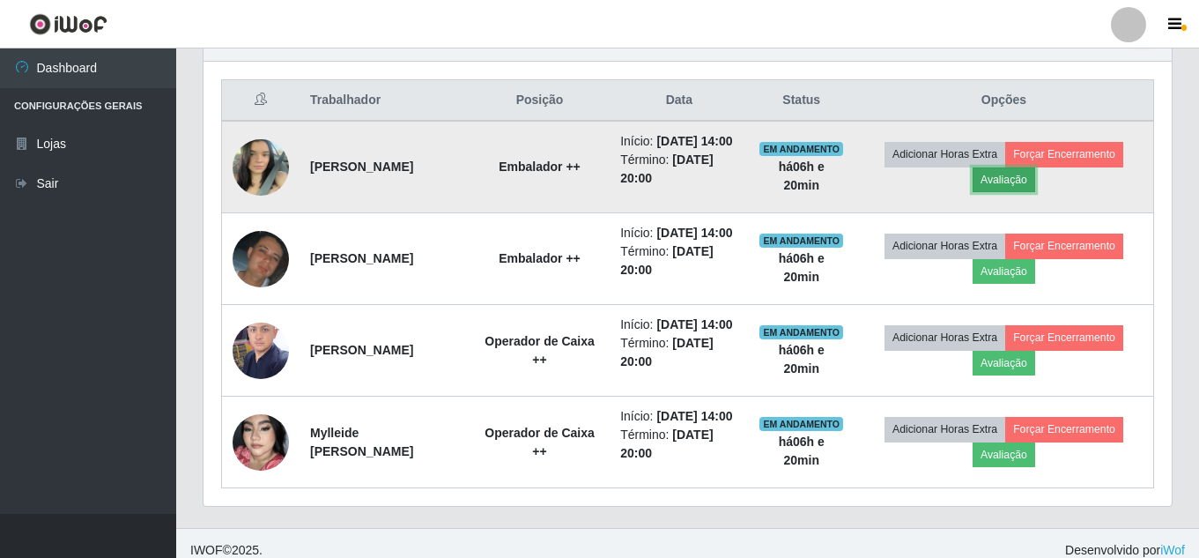
click at [1026, 192] on button "Avaliação" at bounding box center [1004, 179] width 63 height 25
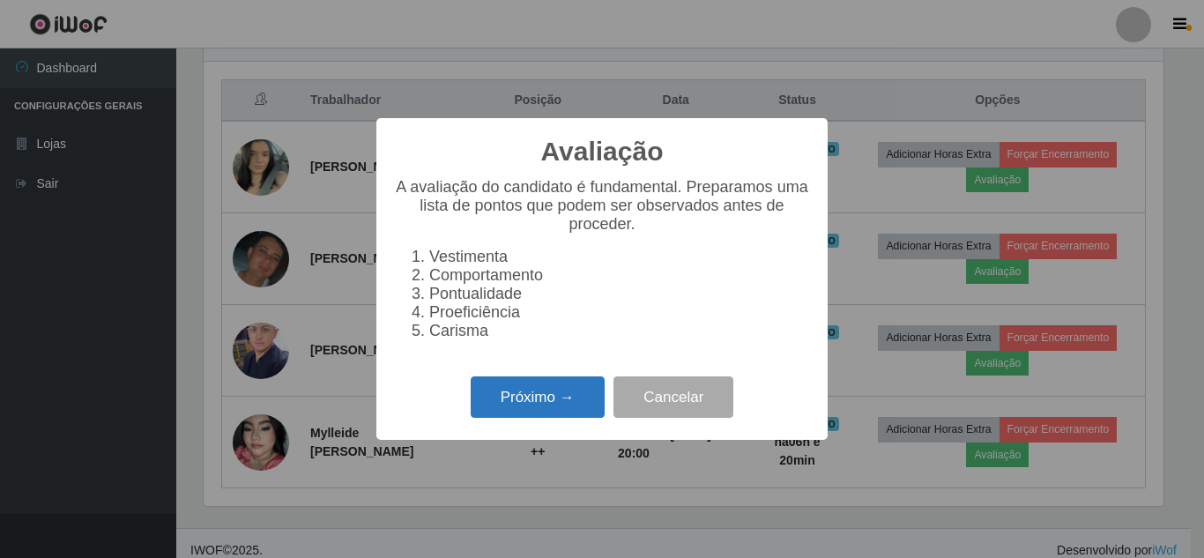
click at [552, 406] on button "Próximo →" at bounding box center [538, 396] width 134 height 41
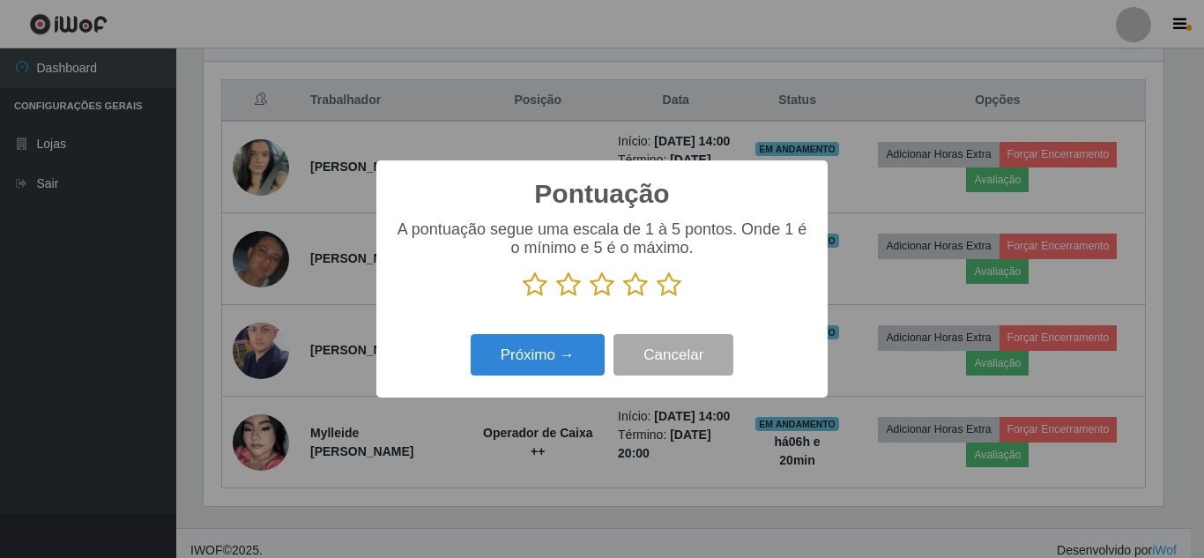
drag, startPoint x: 674, startPoint y: 292, endPoint x: 655, endPoint y: 293, distance: 19.5
click at [673, 292] on icon at bounding box center [668, 284] width 25 height 26
click at [656, 298] on input "radio" at bounding box center [656, 298] width 0 height 0
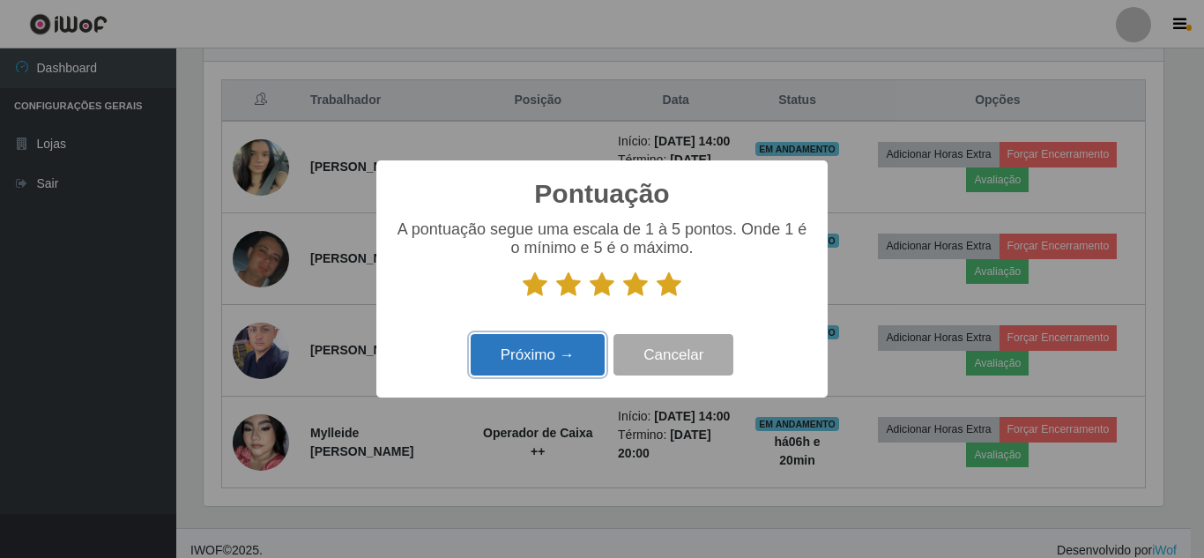
click at [540, 353] on button "Próximo →" at bounding box center [538, 354] width 134 height 41
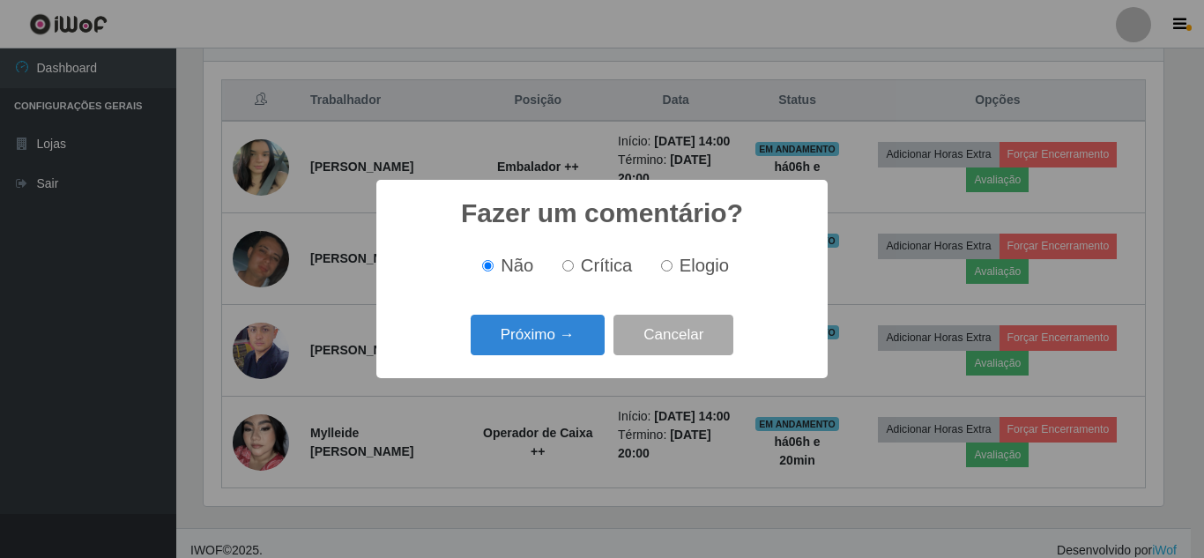
click at [540, 353] on button "Próximo →" at bounding box center [538, 335] width 134 height 41
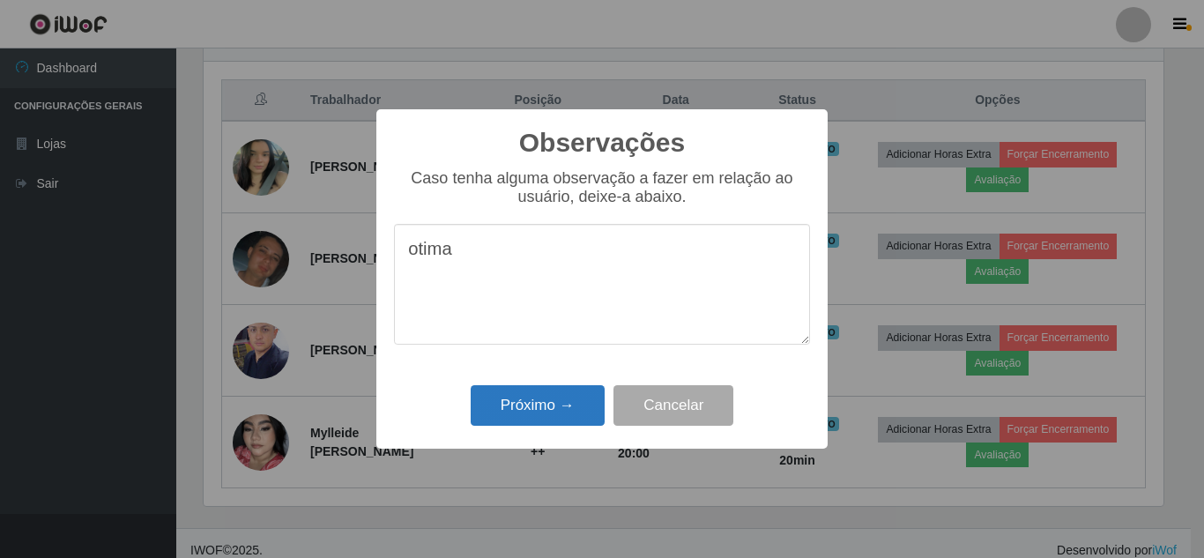
type textarea "otima"
click at [551, 414] on button "Próximo →" at bounding box center [538, 405] width 134 height 41
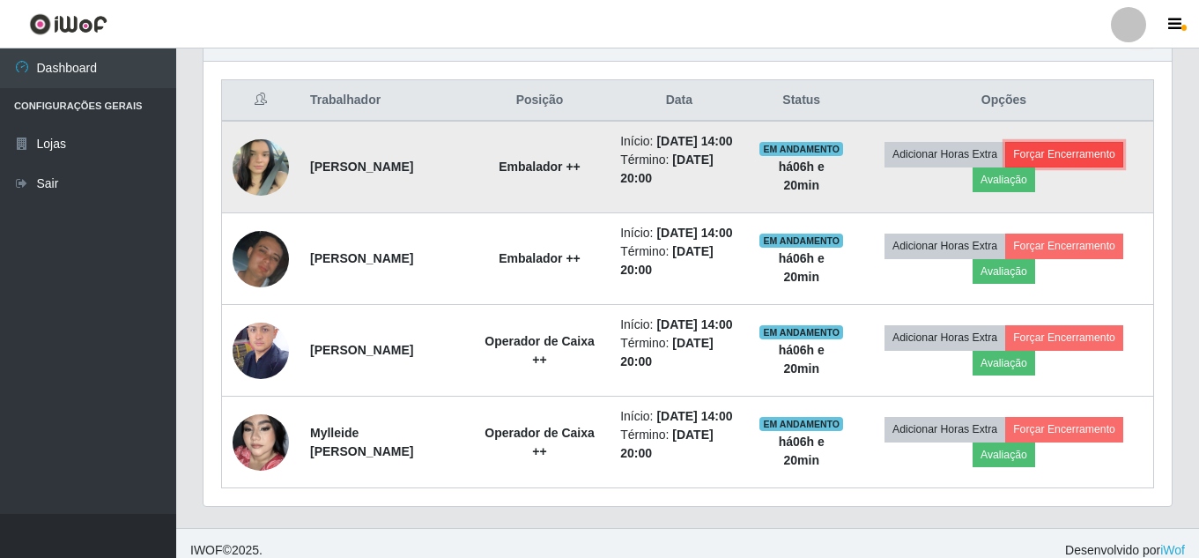
click at [1102, 162] on button "Forçar Encerramento" at bounding box center [1064, 154] width 118 height 25
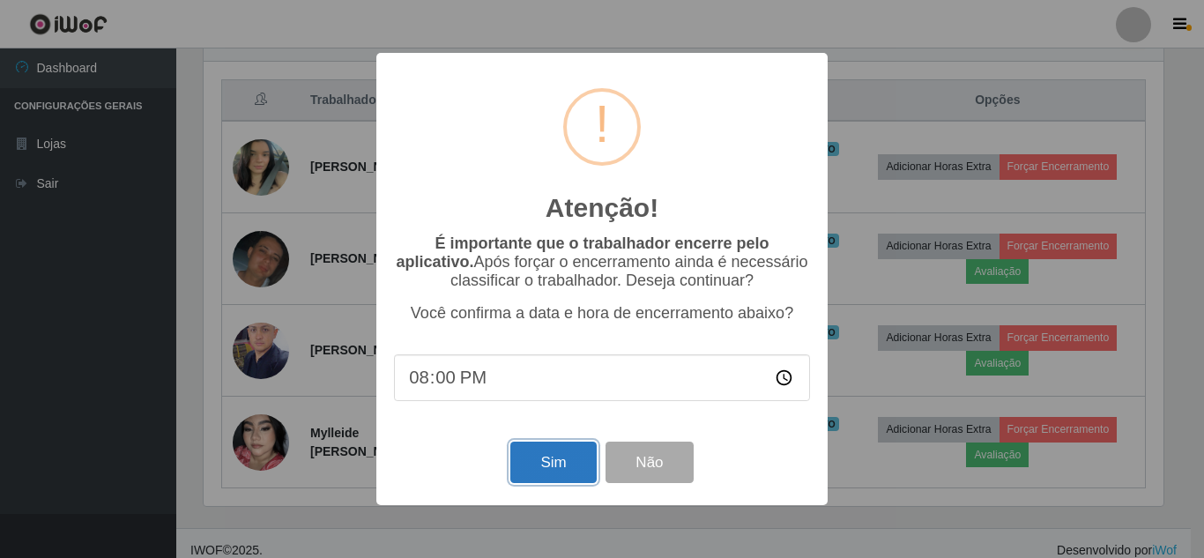
click at [551, 468] on button "Sim" at bounding box center [552, 461] width 85 height 41
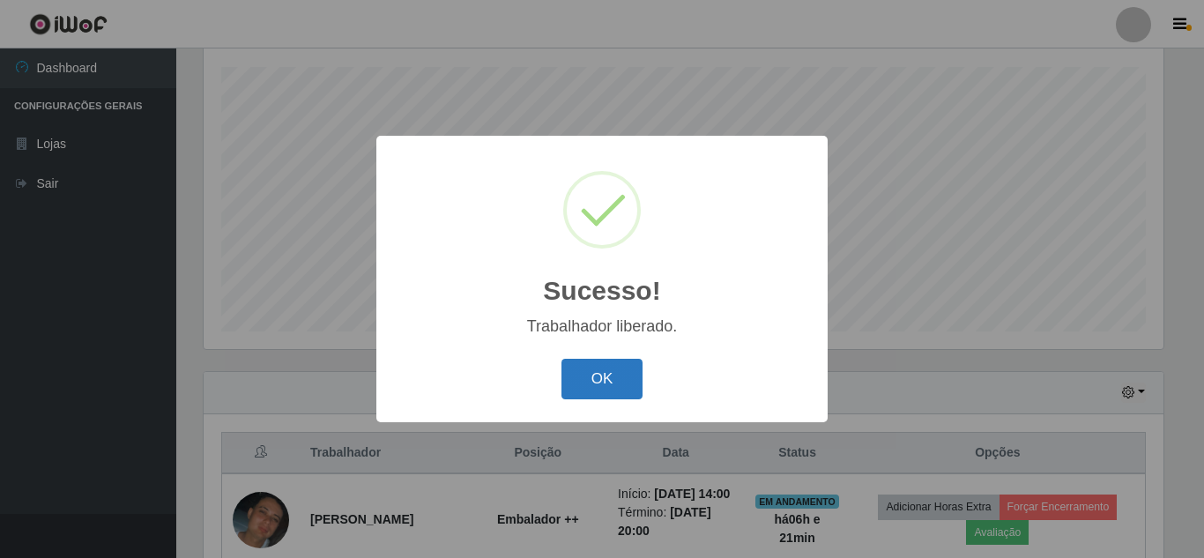
click at [610, 396] on button "OK" at bounding box center [602, 379] width 82 height 41
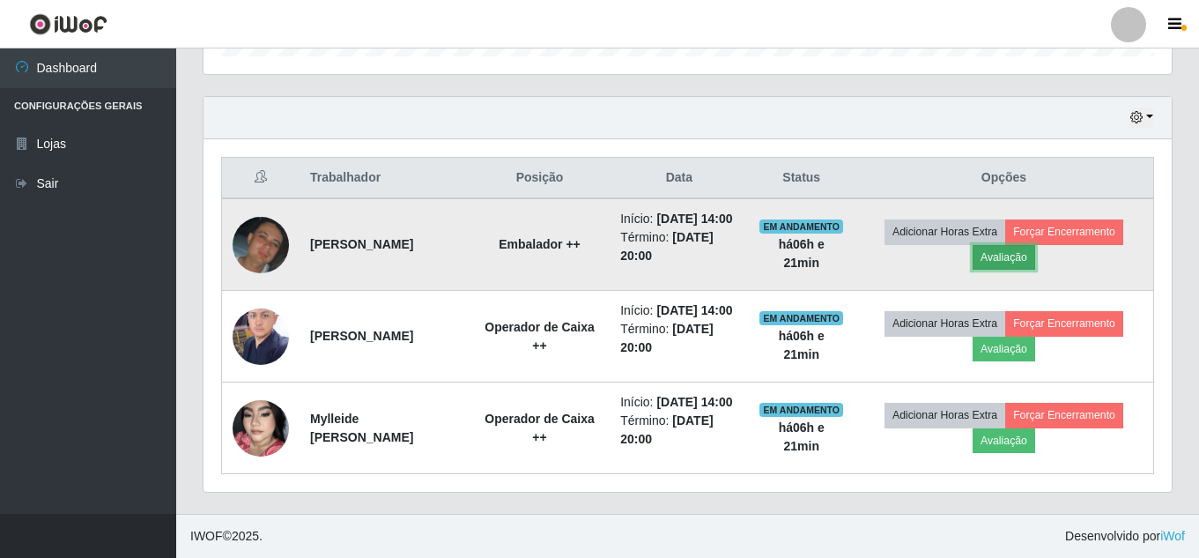
click at [1013, 245] on button "Avaliação" at bounding box center [1004, 257] width 63 height 25
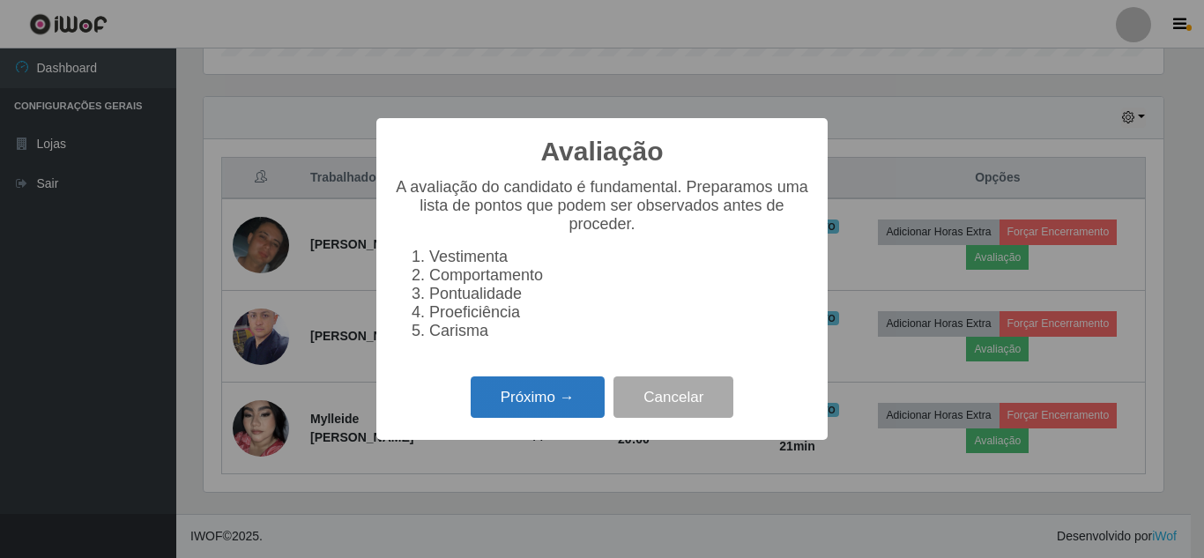
click at [503, 411] on button "Próximo →" at bounding box center [538, 396] width 134 height 41
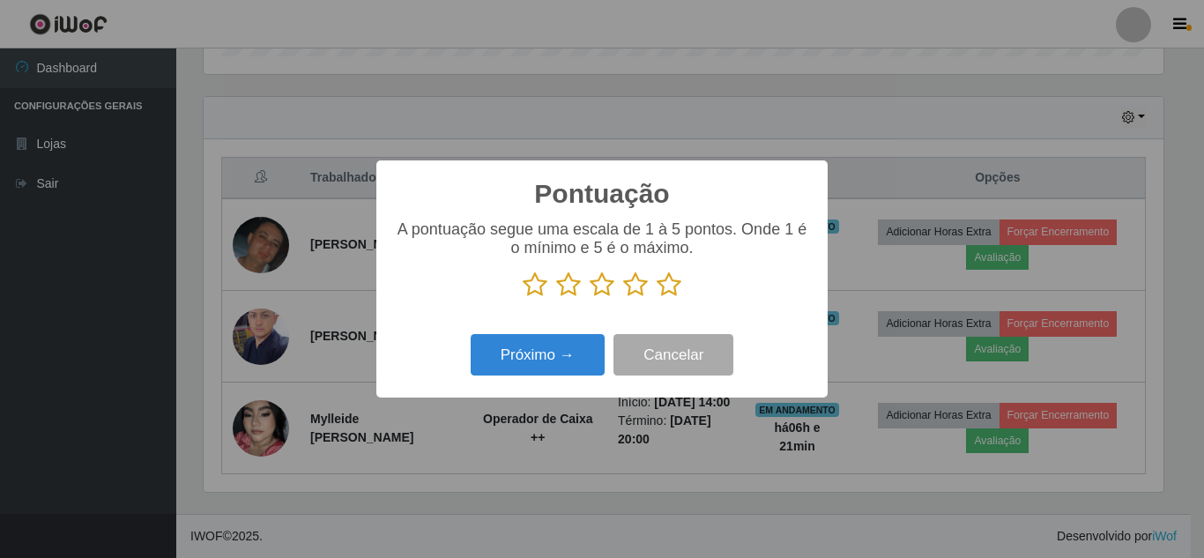
click at [677, 293] on icon at bounding box center [668, 284] width 25 height 26
click at [656, 298] on input "radio" at bounding box center [656, 298] width 0 height 0
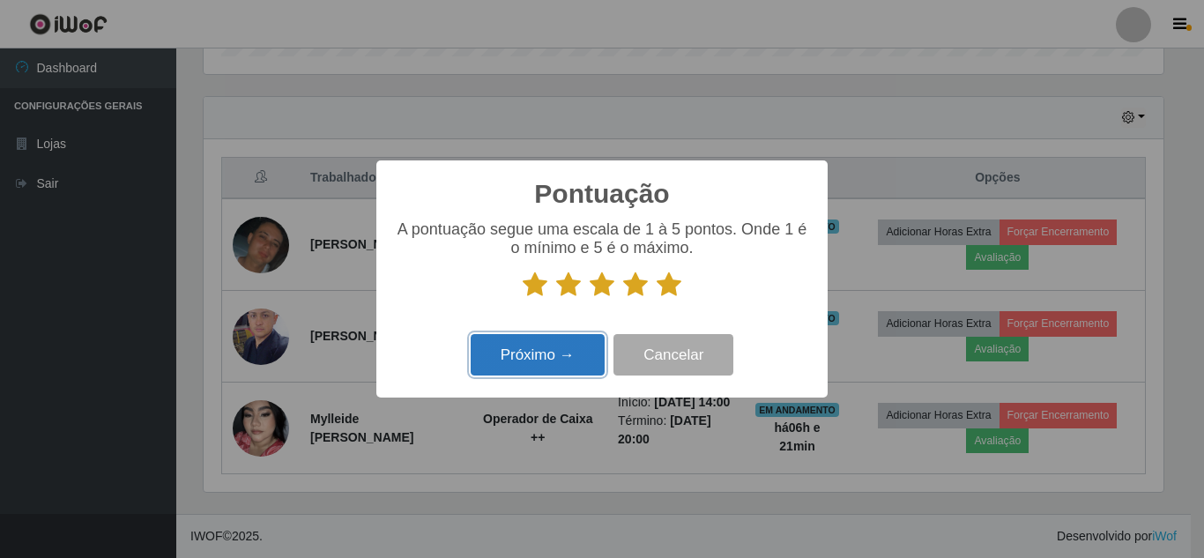
click at [535, 367] on button "Próximo →" at bounding box center [538, 354] width 134 height 41
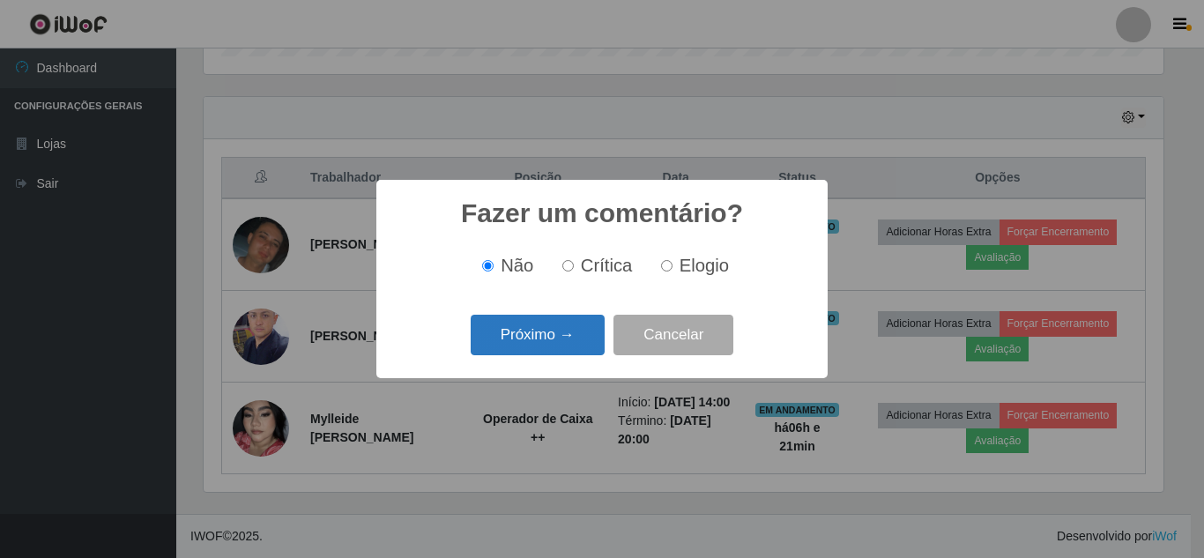
click at [569, 342] on button "Próximo →" at bounding box center [538, 335] width 134 height 41
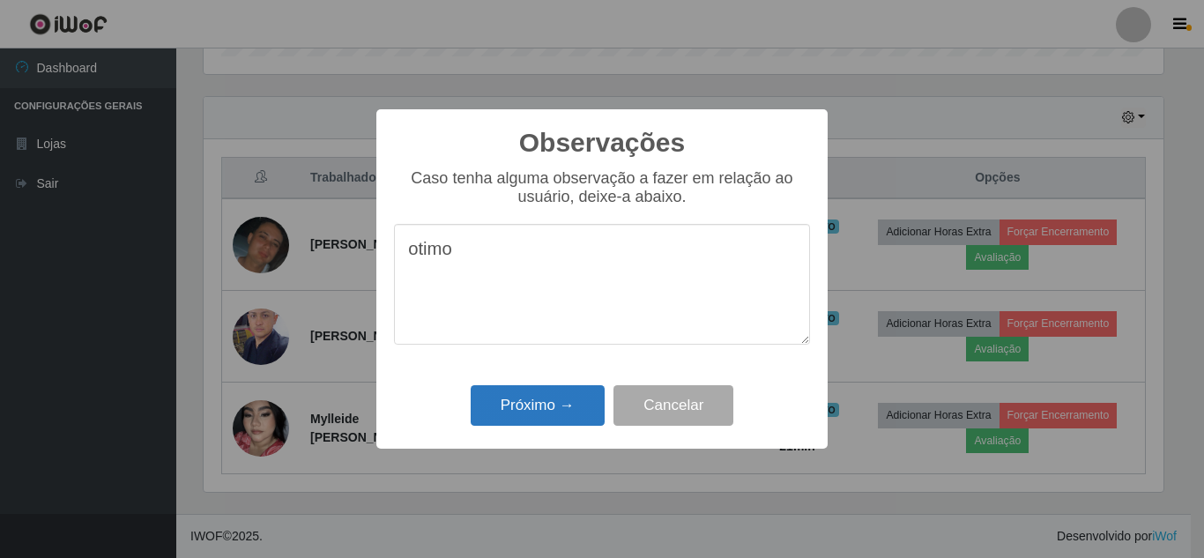
type textarea "otimo"
click at [530, 402] on button "Próximo →" at bounding box center [538, 405] width 134 height 41
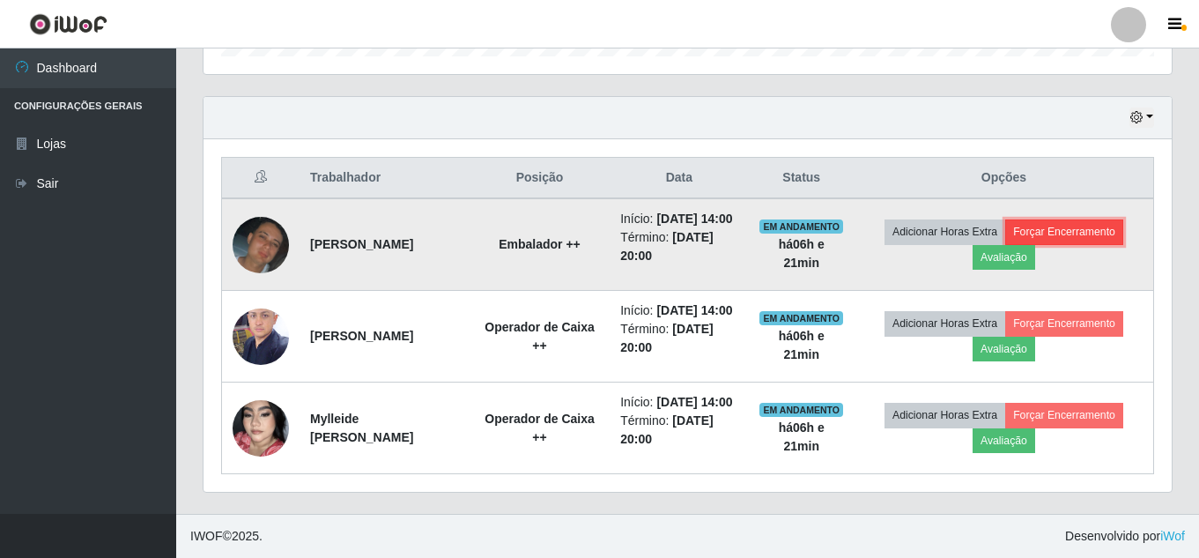
click at [1100, 219] on button "Forçar Encerramento" at bounding box center [1064, 231] width 118 height 25
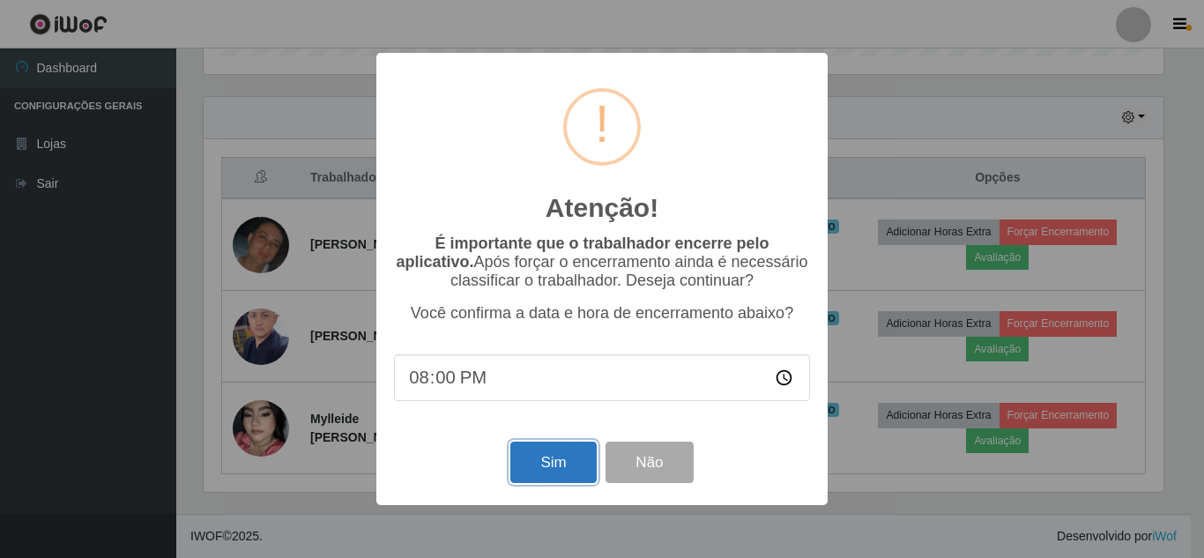
click at [557, 463] on button "Sim" at bounding box center [552, 461] width 85 height 41
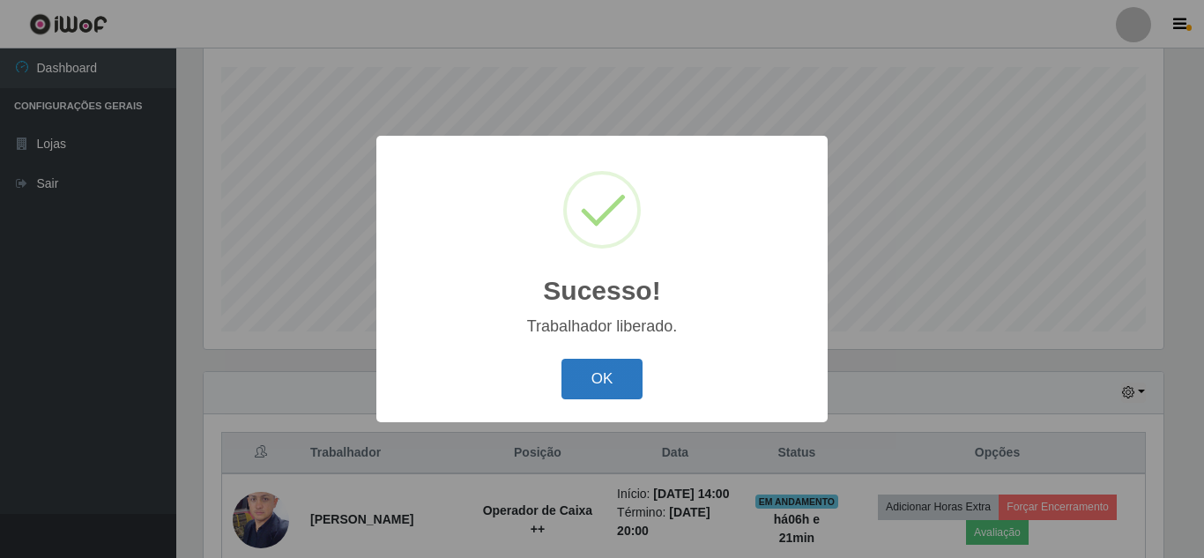
click at [595, 372] on button "OK" at bounding box center [602, 379] width 82 height 41
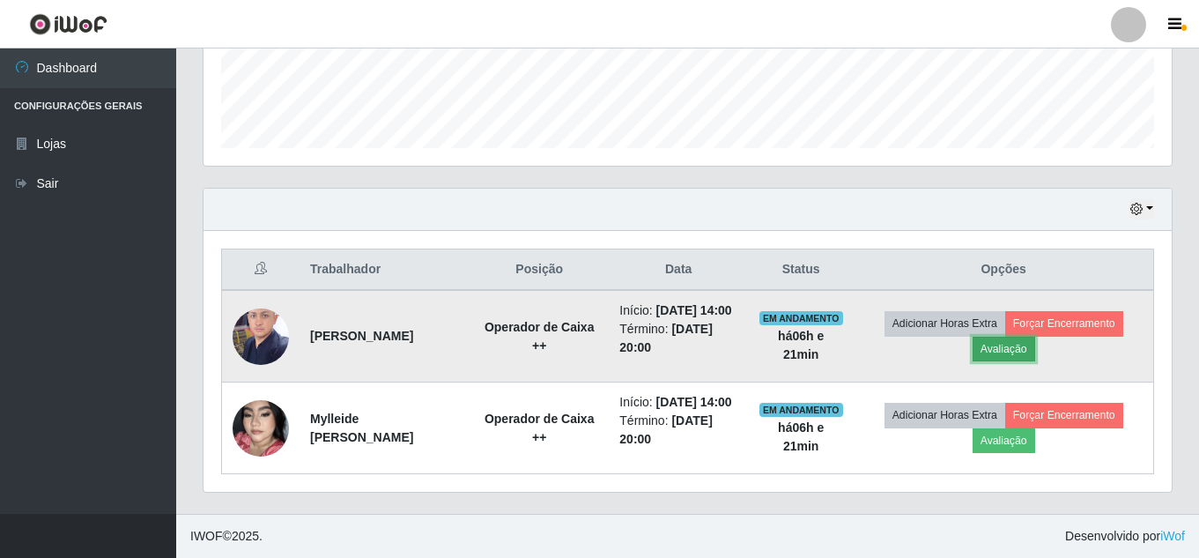
click at [1021, 337] on button "Avaliação" at bounding box center [1004, 349] width 63 height 25
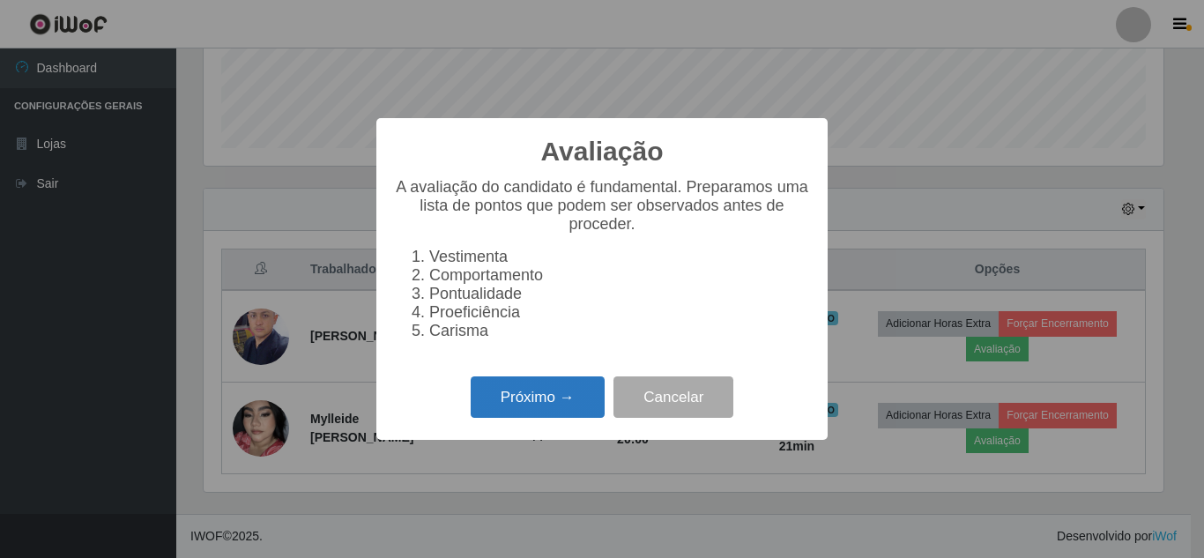
click at [494, 410] on button "Próximo →" at bounding box center [538, 396] width 134 height 41
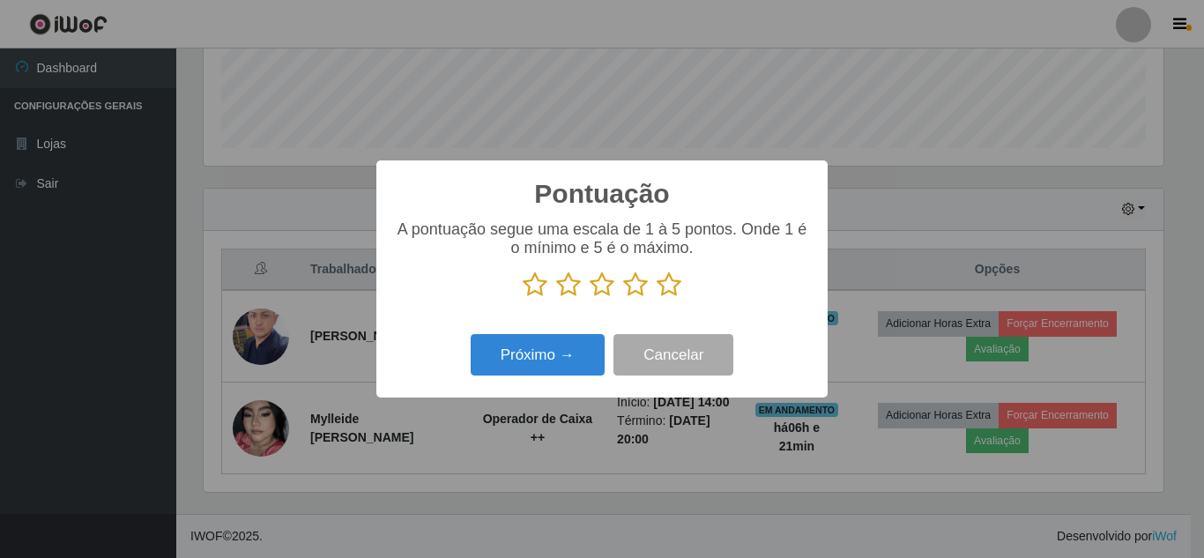
click at [676, 291] on icon at bounding box center [668, 284] width 25 height 26
click at [656, 298] on input "radio" at bounding box center [656, 298] width 0 height 0
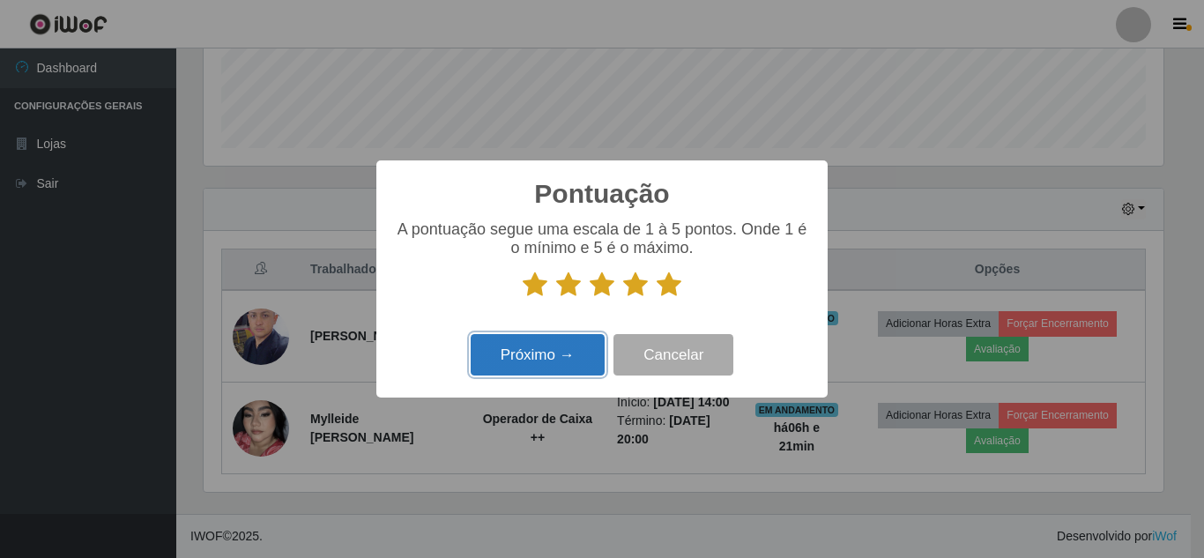
click at [544, 363] on button "Próximo →" at bounding box center [538, 354] width 134 height 41
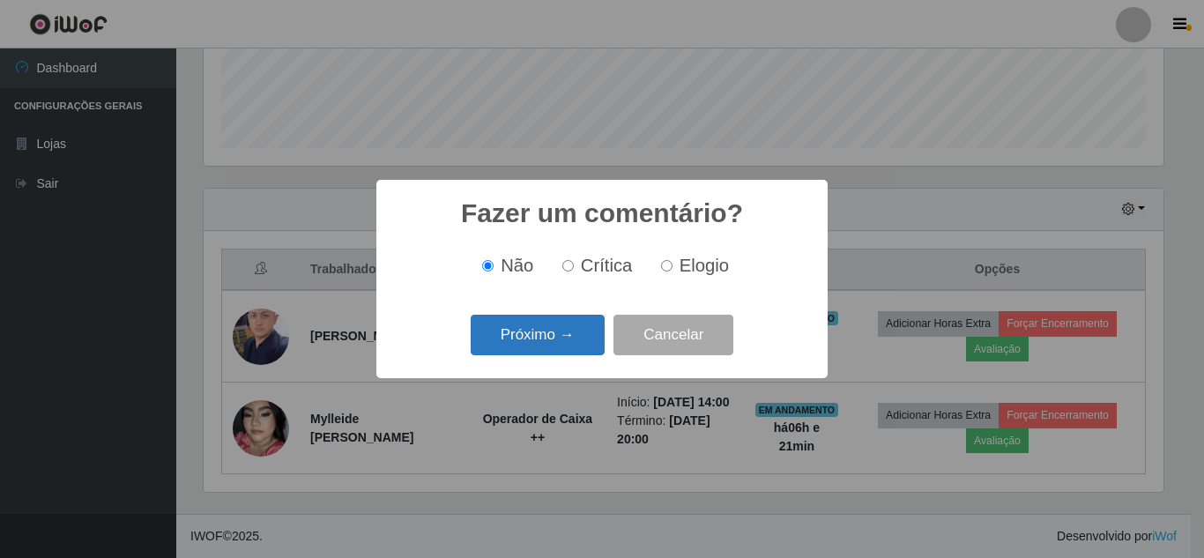
click at [543, 346] on button "Próximo →" at bounding box center [538, 335] width 134 height 41
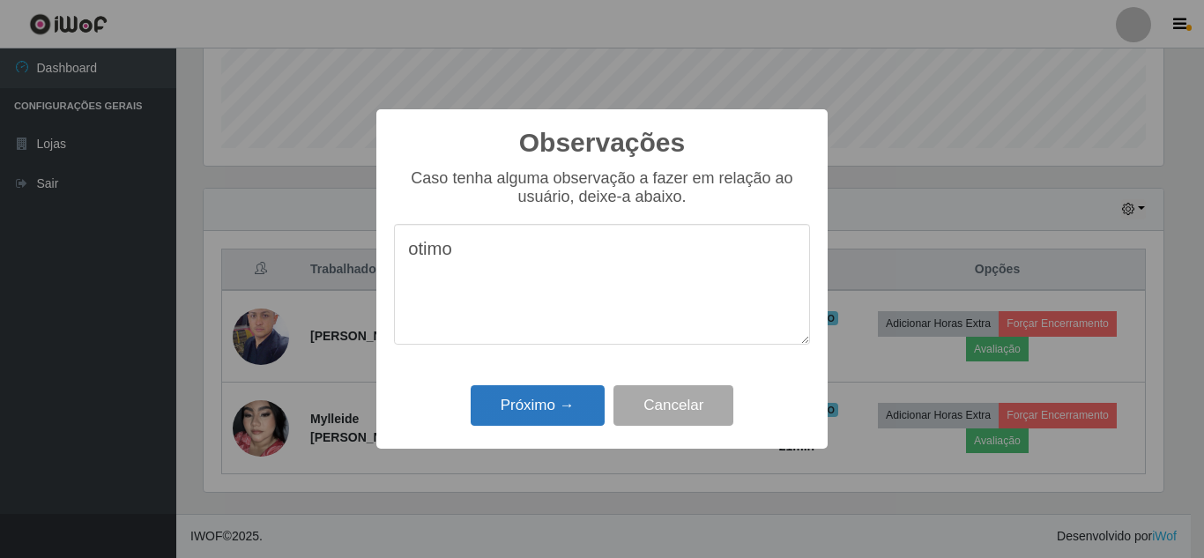
type textarea "otimo"
click at [541, 393] on button "Próximo →" at bounding box center [538, 405] width 134 height 41
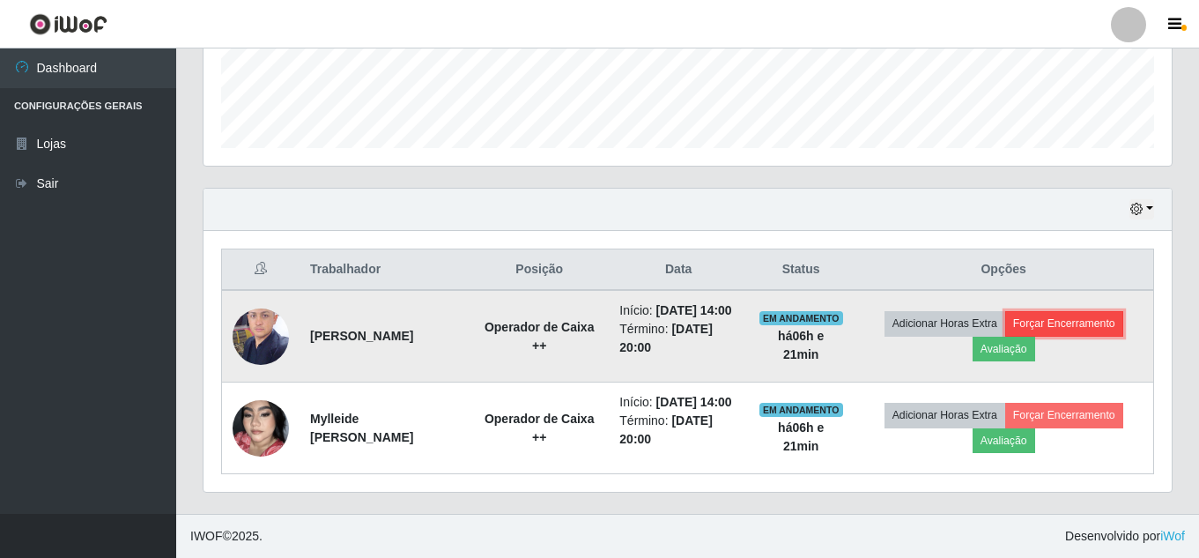
click at [1086, 311] on button "Forçar Encerramento" at bounding box center [1064, 323] width 118 height 25
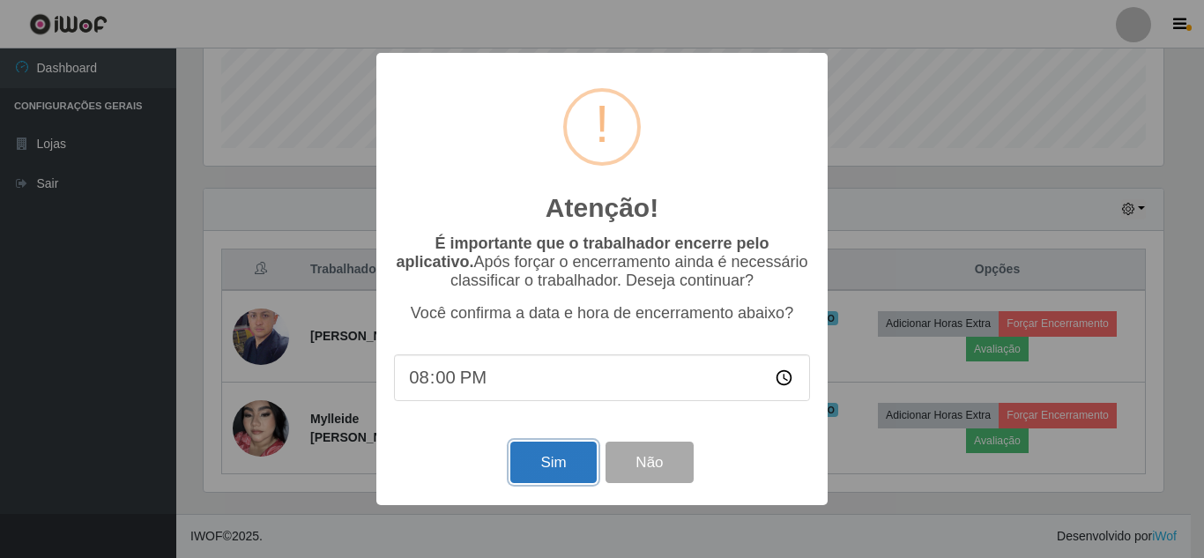
click at [538, 471] on button "Sim" at bounding box center [552, 461] width 85 height 41
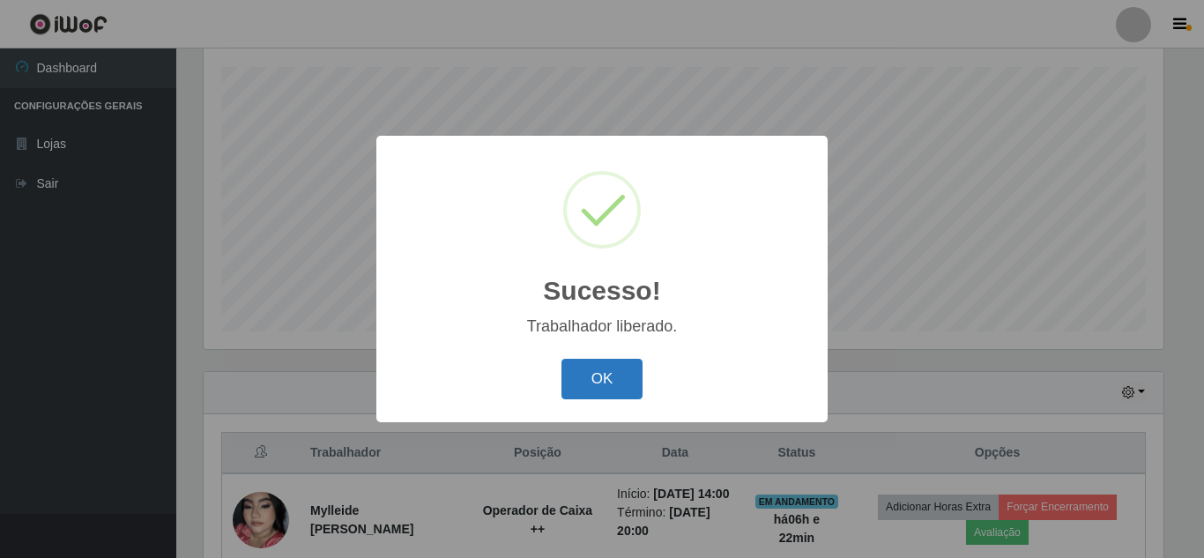
click at [595, 367] on button "OK" at bounding box center [602, 379] width 82 height 41
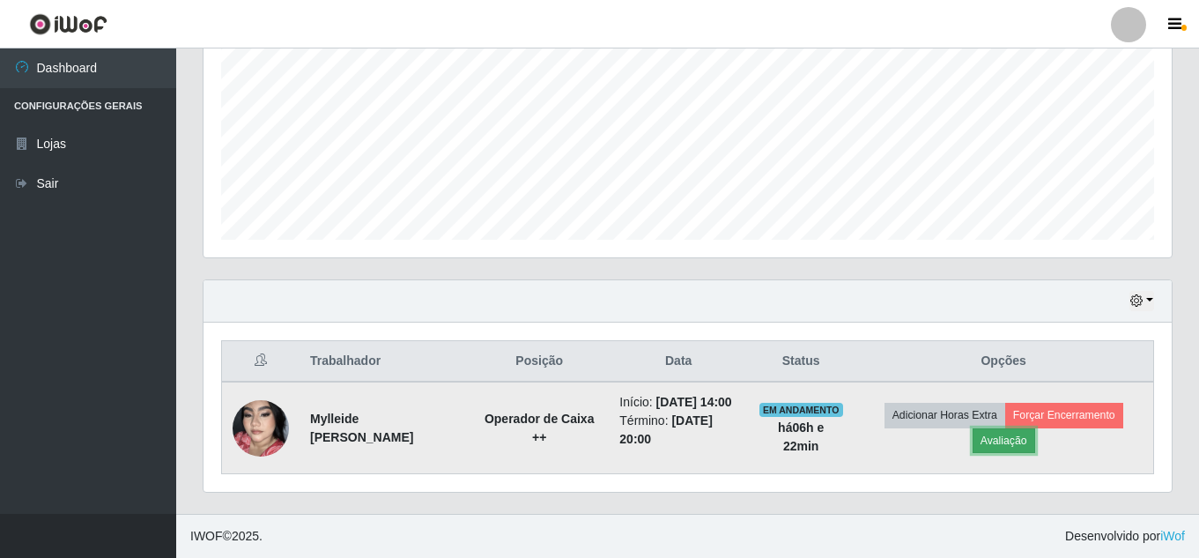
click at [1009, 436] on button "Avaliação" at bounding box center [1004, 440] width 63 height 25
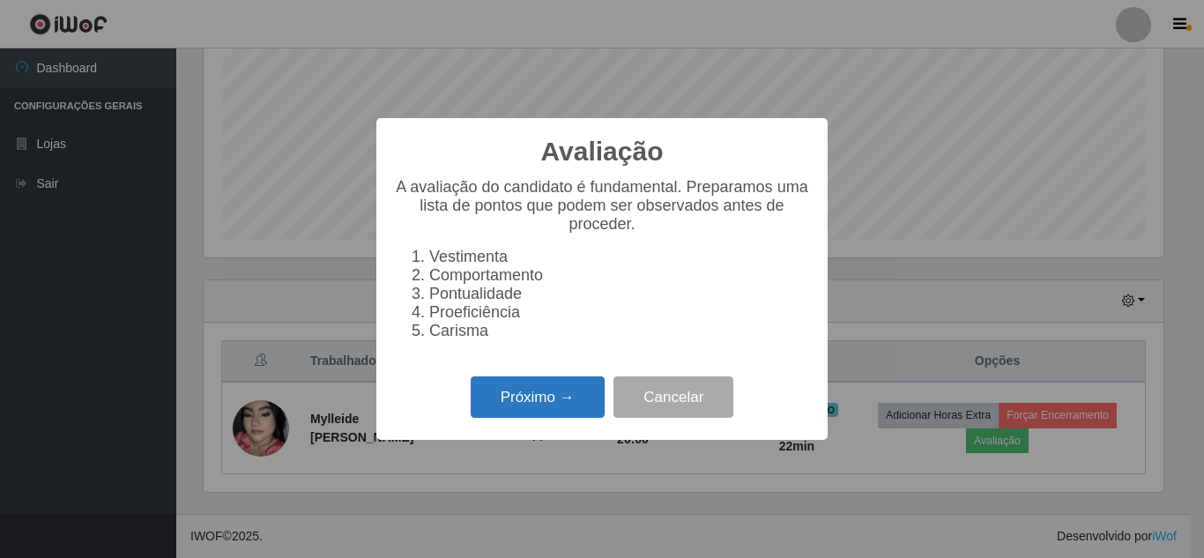
click at [540, 397] on button "Próximo →" at bounding box center [538, 396] width 134 height 41
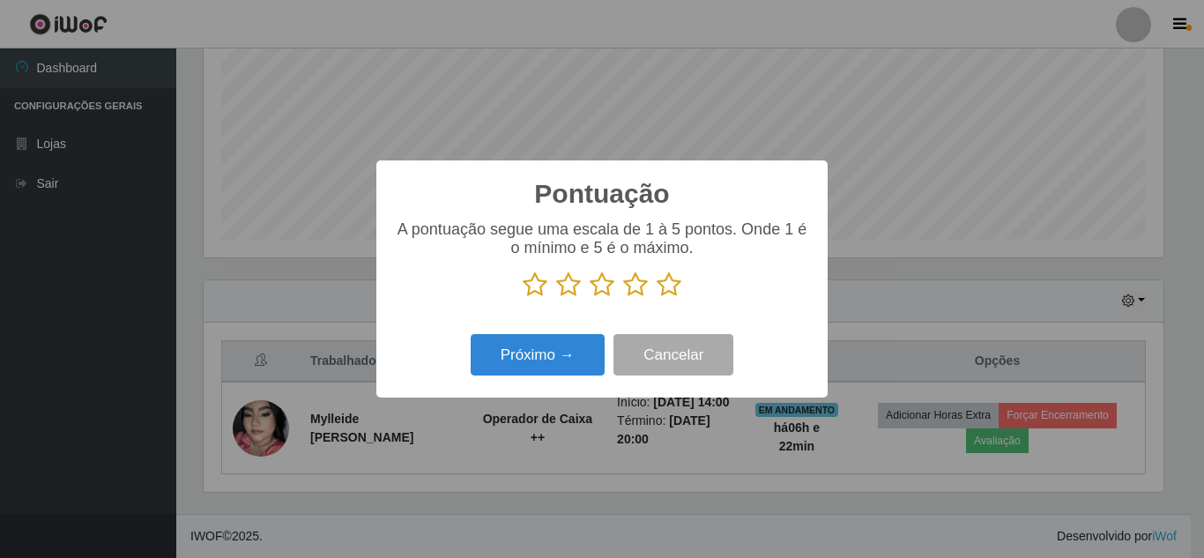
click at [668, 291] on icon at bounding box center [668, 284] width 25 height 26
click at [656, 298] on input "radio" at bounding box center [656, 298] width 0 height 0
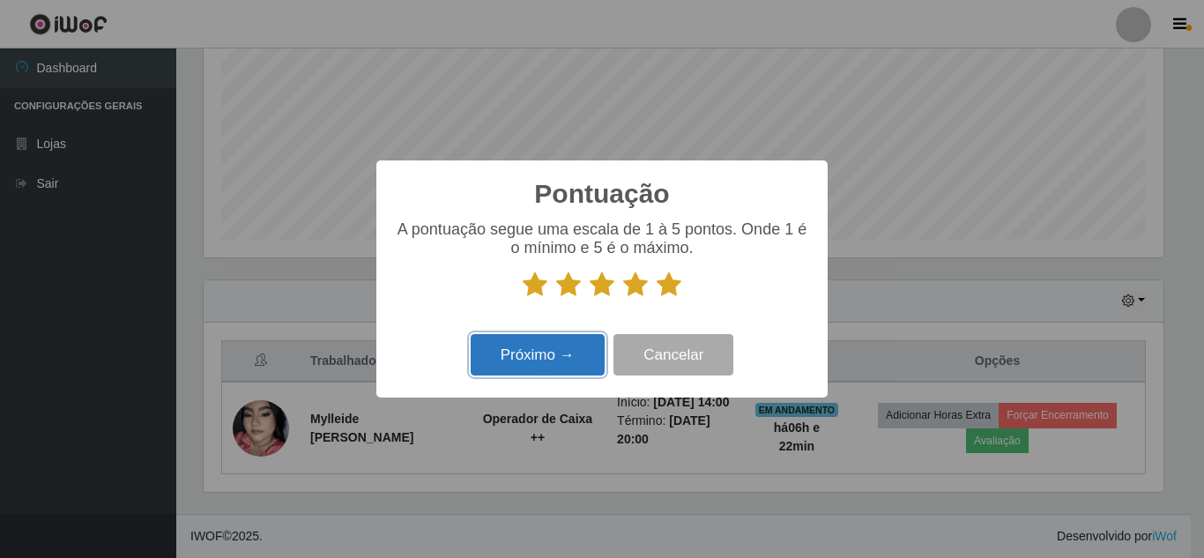
click at [536, 358] on button "Próximo →" at bounding box center [538, 354] width 134 height 41
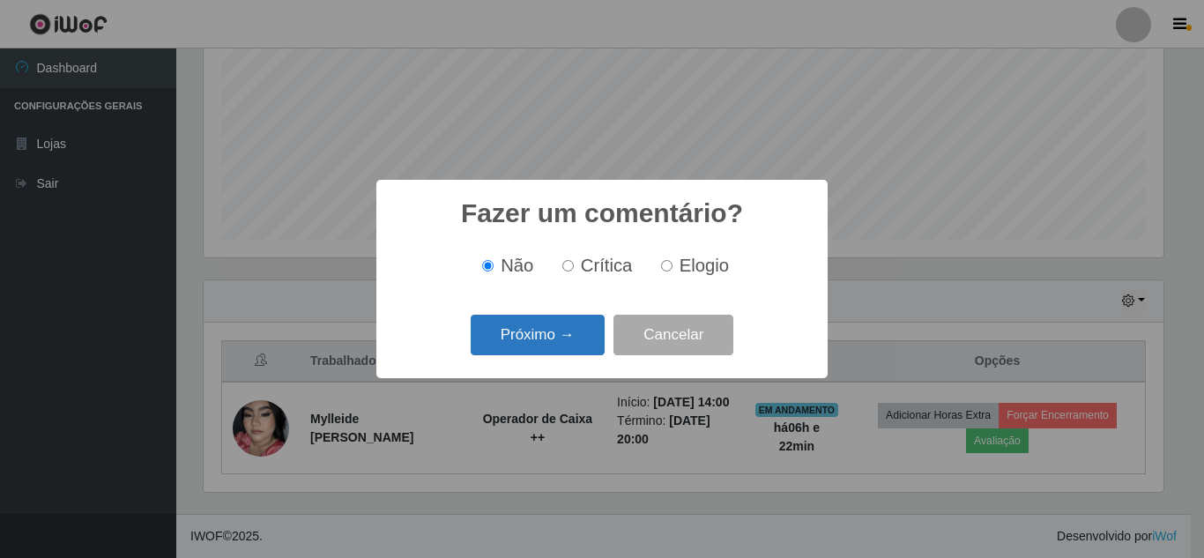
click at [564, 332] on button "Próximo →" at bounding box center [538, 335] width 134 height 41
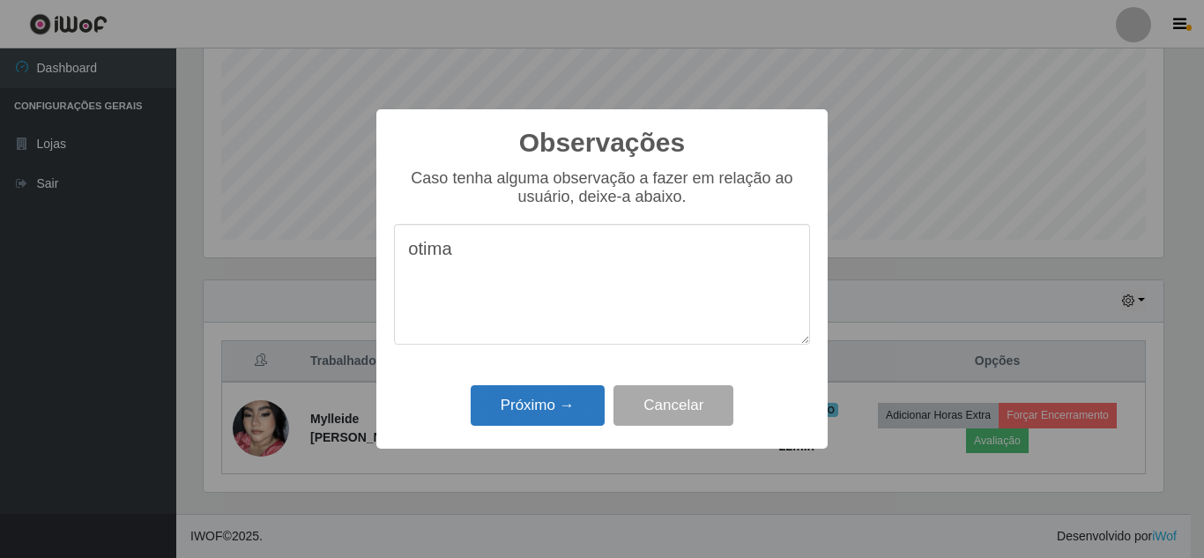
type textarea "otima"
click at [542, 397] on button "Próximo →" at bounding box center [538, 405] width 134 height 41
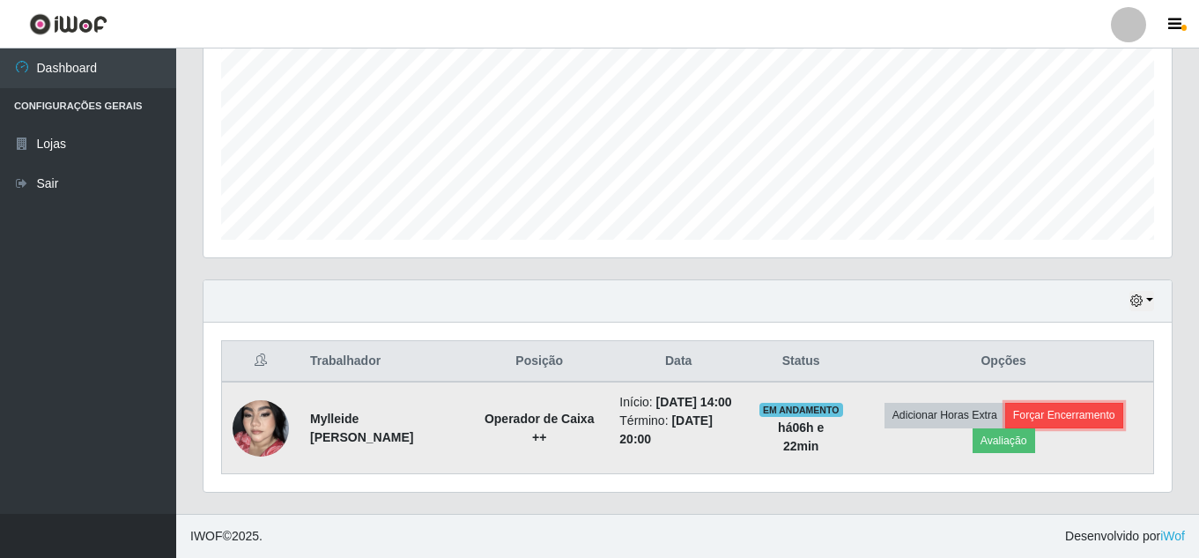
click at [1065, 406] on button "Forçar Encerramento" at bounding box center [1064, 415] width 118 height 25
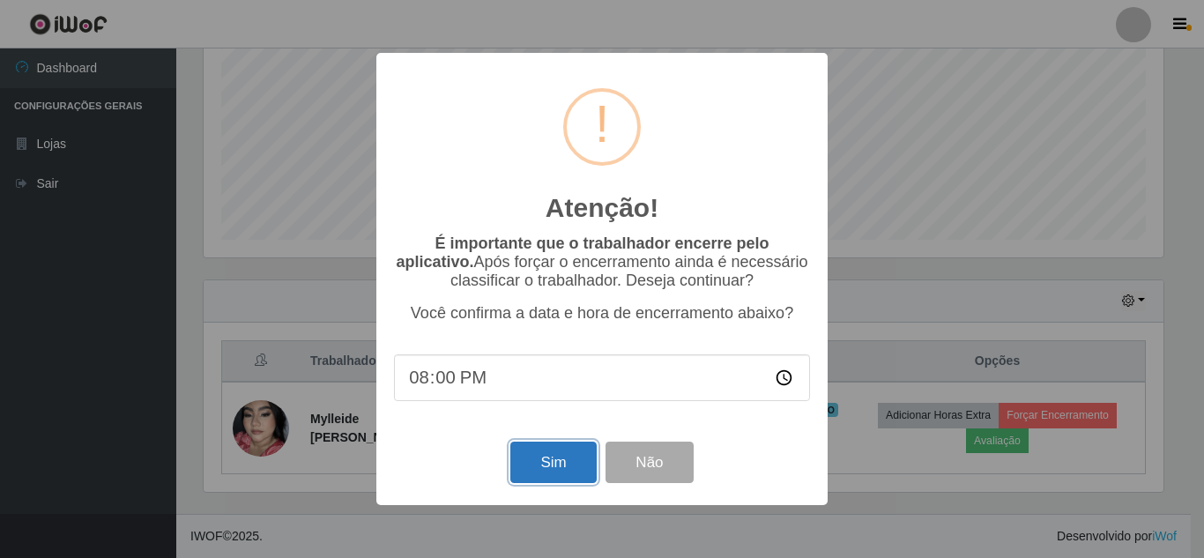
click at [571, 476] on button "Sim" at bounding box center [552, 461] width 85 height 41
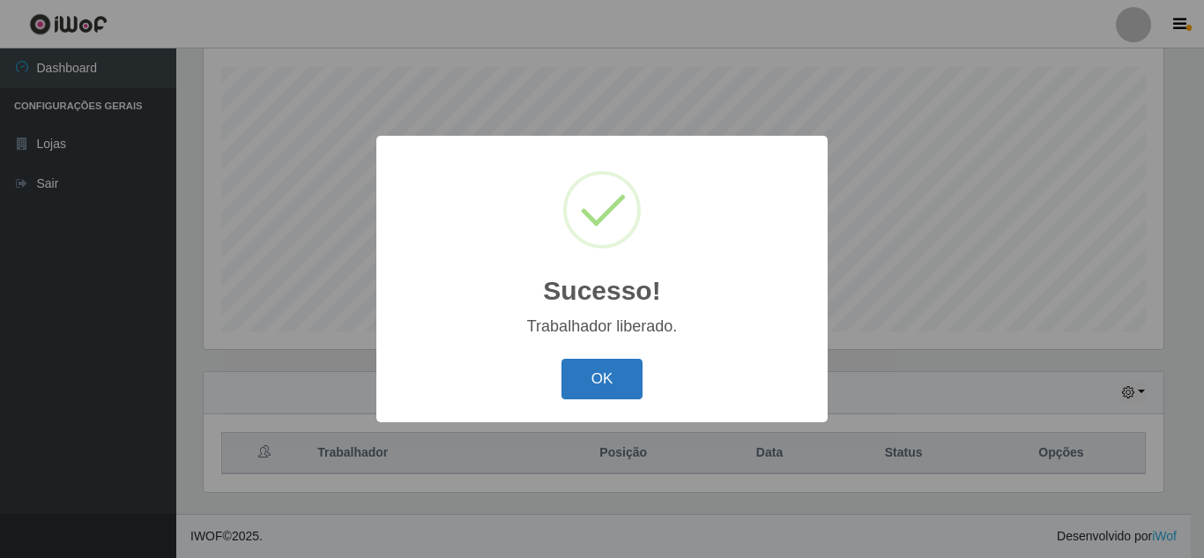
click at [636, 389] on button "OK" at bounding box center [602, 379] width 82 height 41
